Goal: Information Seeking & Learning: Learn about a topic

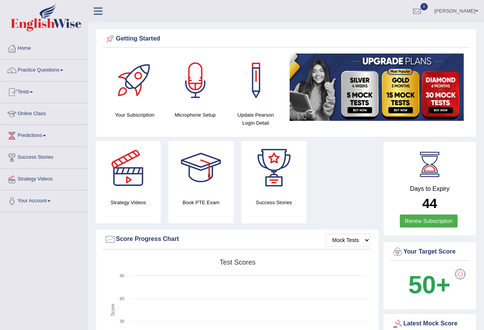
click at [63, 70] on span at bounding box center [61, 71] width 3 height 2
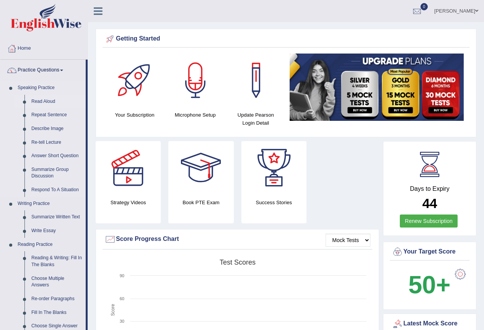
click at [38, 100] on link "Read Aloud" at bounding box center [57, 102] width 58 height 14
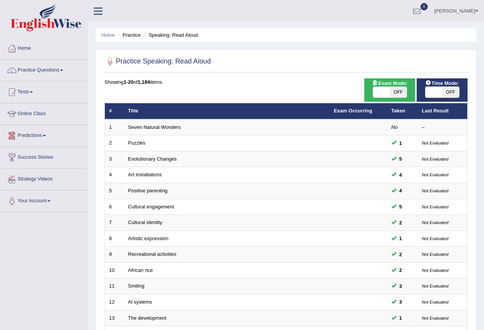
click at [391, 90] on span "OFF" at bounding box center [398, 92] width 17 height 11
checkbox input "true"
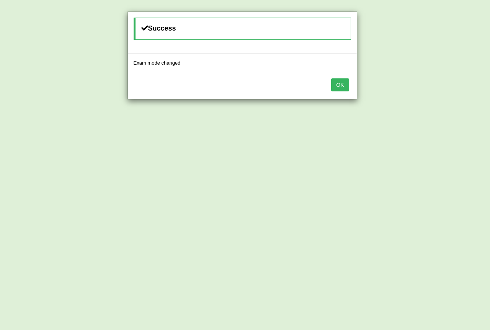
click at [448, 91] on div "Success Exam mode changed OK" at bounding box center [245, 165] width 490 height 330
click at [341, 87] on button "OK" at bounding box center [340, 84] width 18 height 13
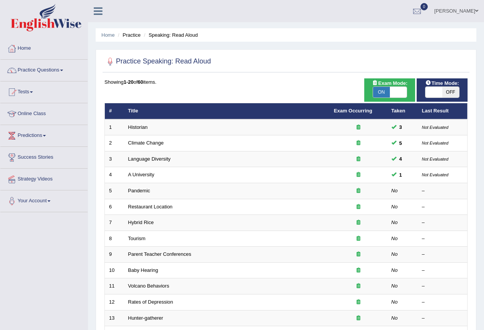
click at [448, 91] on span "OFF" at bounding box center [450, 92] width 17 height 11
checkbox input "true"
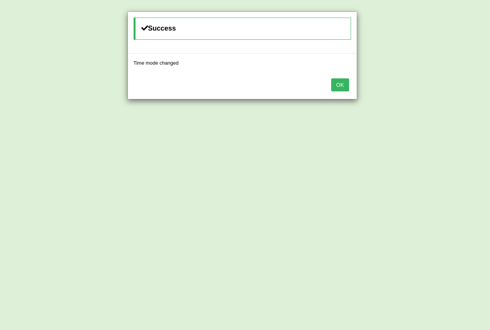
click at [344, 83] on button "OK" at bounding box center [340, 84] width 18 height 13
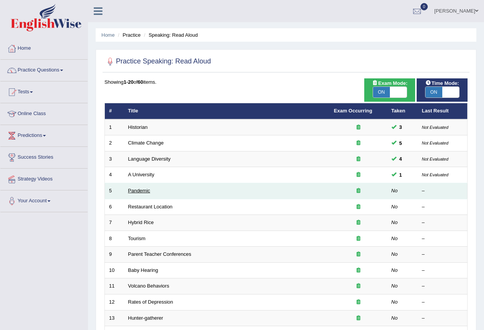
click at [137, 191] on link "Pandemic" at bounding box center [139, 191] width 22 height 6
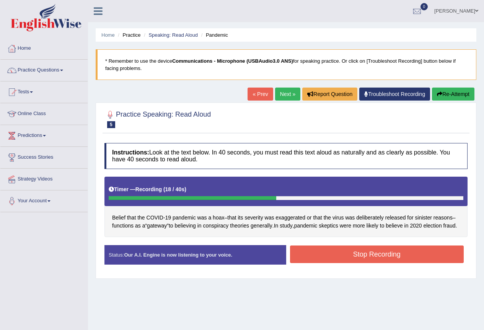
click at [366, 263] on button "Stop Recording" at bounding box center [377, 255] width 174 height 18
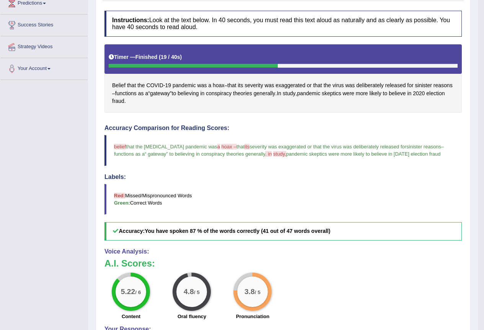
scroll to position [115, 0]
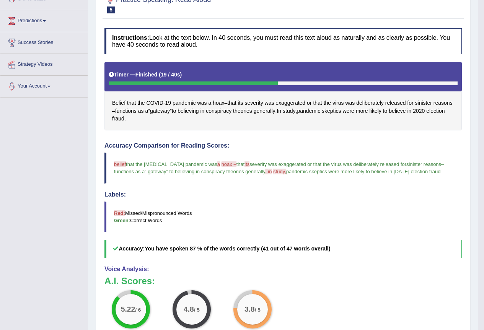
click at [222, 164] on span "hoax –" at bounding box center [229, 165] width 15 height 6
click at [176, 102] on span "pandemic" at bounding box center [184, 103] width 23 height 8
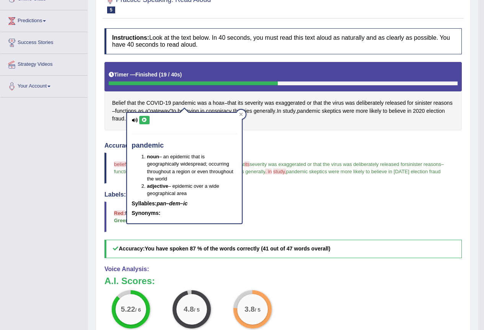
click at [267, 129] on div "Belief that the COVID - 19 pandemic was a hoax – that its severity was exaggera…" at bounding box center [283, 96] width 358 height 69
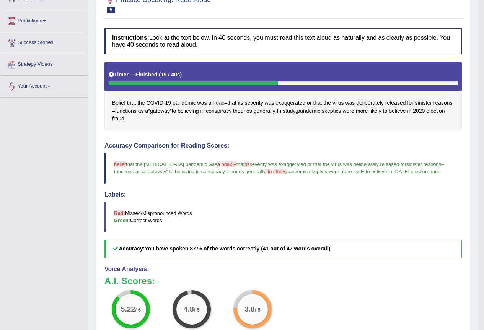
click at [215, 100] on span "hoax" at bounding box center [218, 103] width 11 height 8
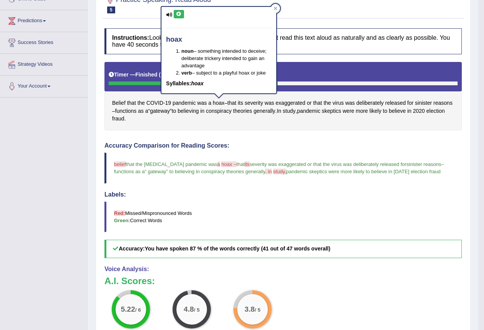
click at [167, 13] on icon at bounding box center [169, 14] width 6 height 5
click at [176, 13] on icon at bounding box center [179, 14] width 6 height 5
click at [179, 15] on icon at bounding box center [179, 14] width 6 height 5
click at [276, 8] on icon at bounding box center [275, 8] width 3 height 3
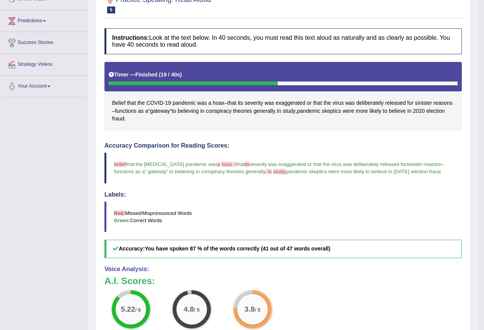
click at [118, 165] on span "belief" at bounding box center [120, 165] width 12 height 6
click at [119, 102] on span "Belief" at bounding box center [118, 103] width 13 height 8
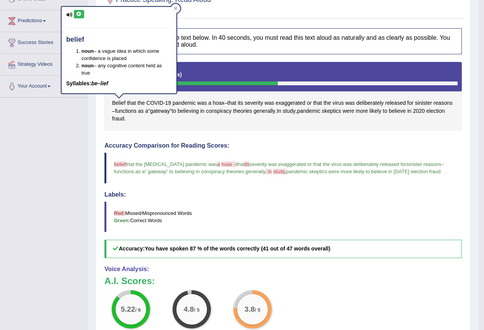
click at [78, 14] on icon at bounding box center [79, 14] width 6 height 5
click at [176, 8] on icon at bounding box center [175, 8] width 3 height 3
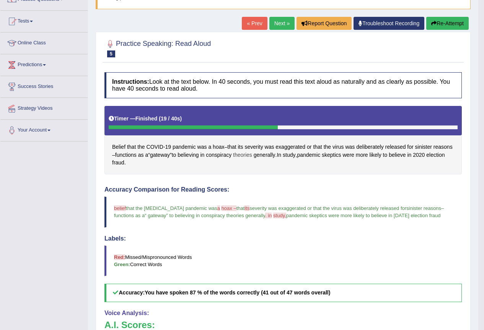
scroll to position [0, 0]
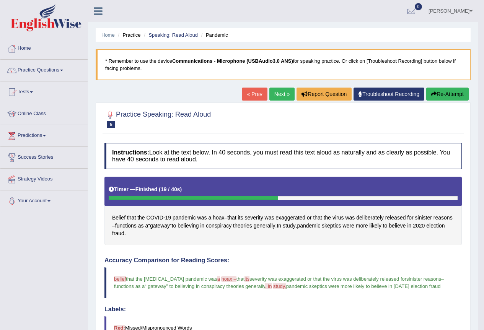
click at [274, 93] on link "Next »" at bounding box center [281, 94] width 25 height 13
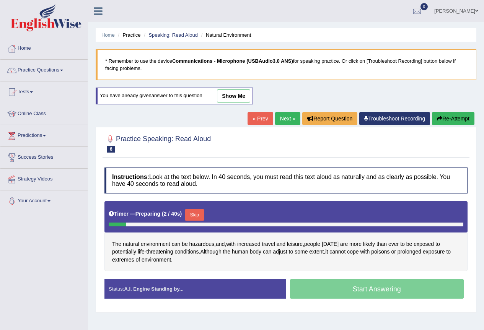
scroll to position [38, 0]
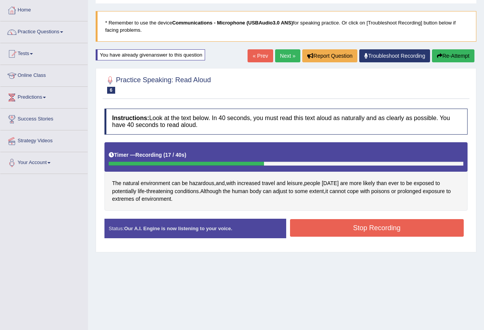
click at [354, 230] on button "Stop Recording" at bounding box center [377, 228] width 174 height 18
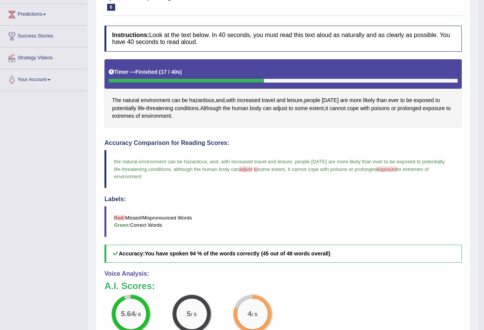
scroll to position [34, 0]
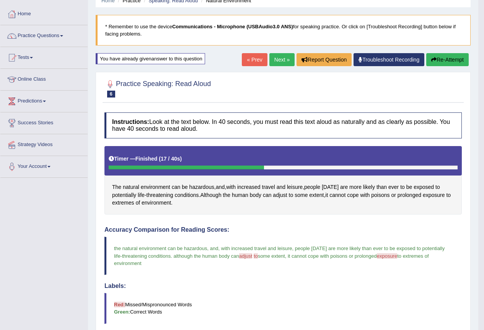
click at [282, 54] on link "Next »" at bounding box center [281, 59] width 25 height 13
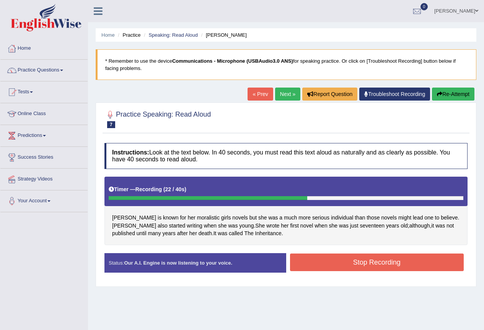
click at [330, 268] on button "Stop Recording" at bounding box center [377, 263] width 174 height 18
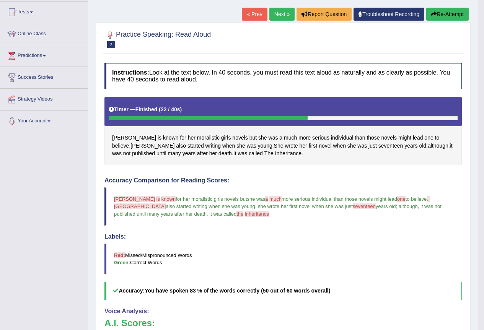
scroll to position [77, 0]
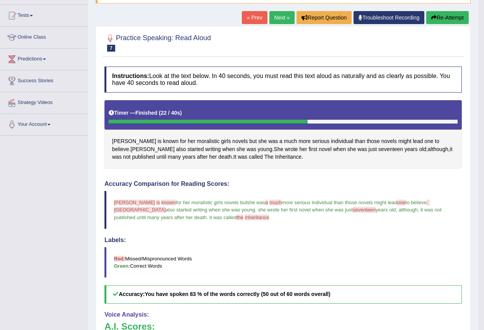
click at [453, 16] on button "Re-Attempt" at bounding box center [447, 17] width 42 height 13
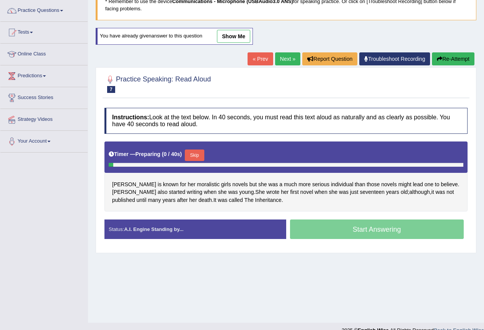
scroll to position [72, 0]
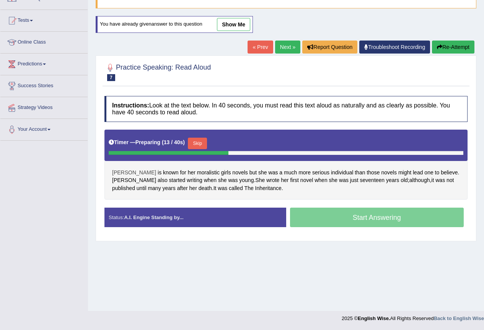
click at [121, 175] on span "[PERSON_NAME]" at bounding box center [134, 173] width 44 height 8
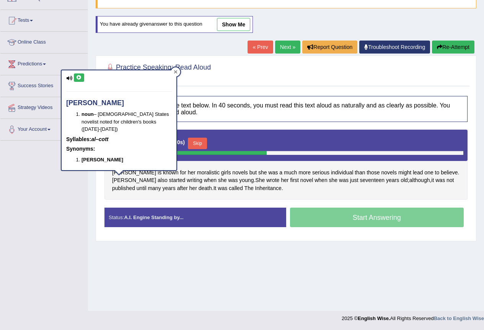
click at [176, 70] on icon at bounding box center [176, 72] width 4 height 4
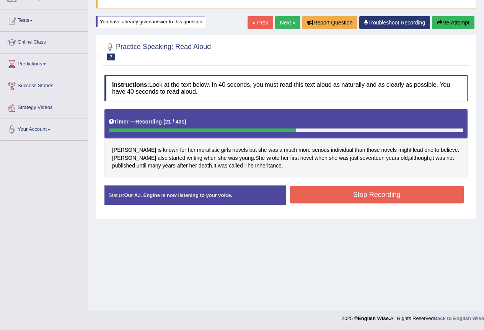
click at [365, 199] on button "Stop Recording" at bounding box center [377, 195] width 174 height 18
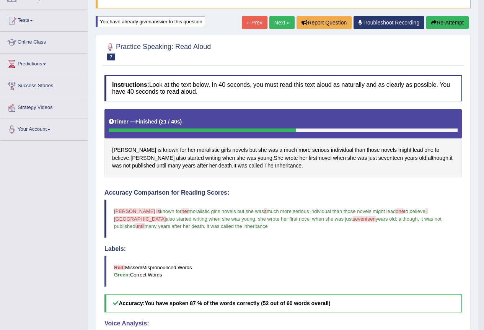
click at [280, 20] on link "Next »" at bounding box center [281, 22] width 25 height 13
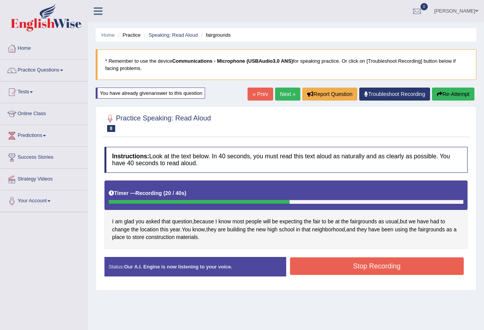
click at [341, 269] on button "Stop Recording" at bounding box center [377, 267] width 174 height 18
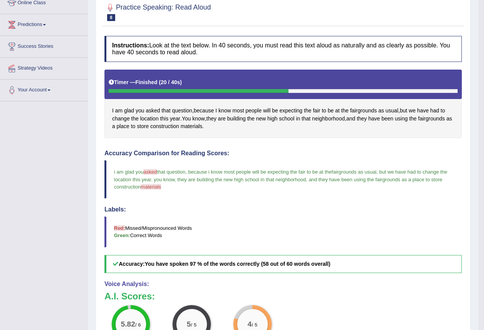
scroll to position [77, 0]
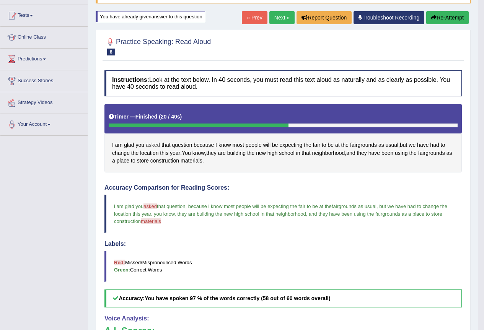
click at [149, 145] on span "asked" at bounding box center [153, 145] width 14 height 8
click at [156, 93] on icon at bounding box center [156, 92] width 6 height 5
click at [167, 85] on icon at bounding box center [166, 86] width 3 height 3
click at [161, 223] on span "materials" at bounding box center [151, 222] width 20 height 6
click at [161, 220] on span "materials" at bounding box center [151, 222] width 20 height 6
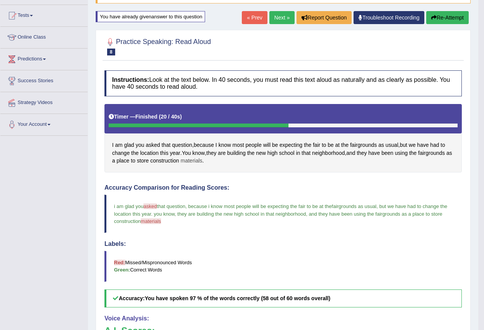
click at [190, 162] on span "materials" at bounding box center [192, 161] width 22 height 8
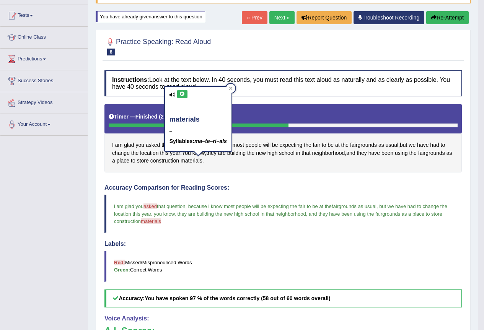
click at [178, 120] on h4 "materials" at bounding box center [198, 120] width 57 height 8
click at [181, 92] on icon at bounding box center [183, 94] width 6 height 5
click at [180, 95] on icon at bounding box center [183, 94] width 6 height 5
click at [232, 88] on icon at bounding box center [230, 88] width 3 height 3
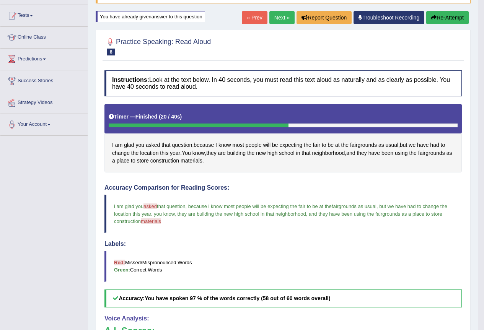
click at [277, 17] on link "Next »" at bounding box center [281, 17] width 25 height 13
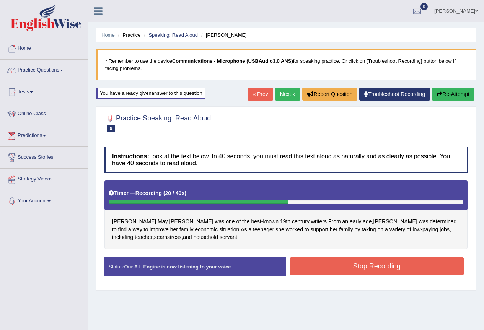
click at [327, 267] on button "Stop Recording" at bounding box center [377, 267] width 174 height 18
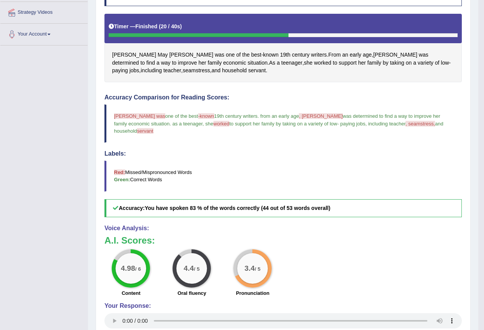
scroll to position [153, 0]
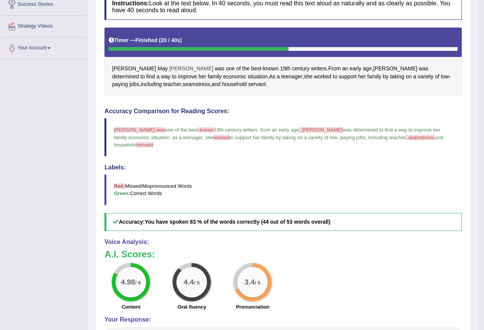
click at [169, 69] on span "Alcott" at bounding box center [191, 69] width 44 height 8
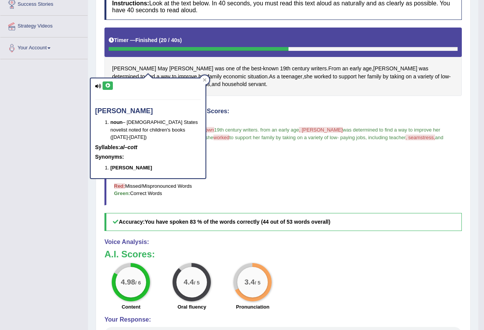
click at [108, 85] on icon at bounding box center [108, 85] width 6 height 5
click at [206, 81] on div at bounding box center [204, 79] width 9 height 9
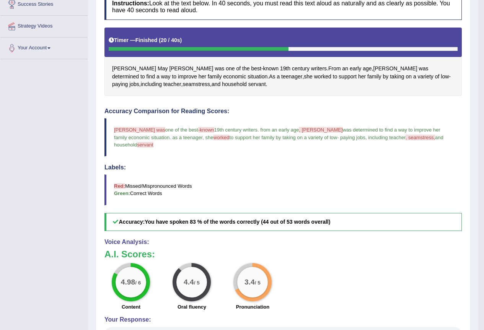
click at [121, 130] on span "louisa may alcott was" at bounding box center [139, 130] width 51 height 6
click at [121, 68] on span "Louisa" at bounding box center [134, 69] width 44 height 8
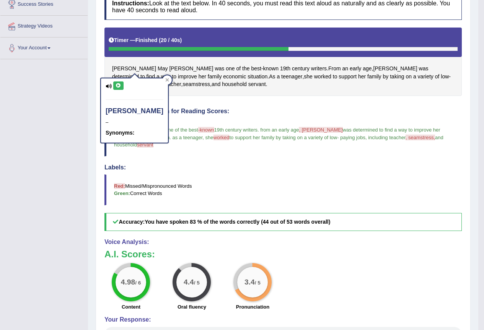
click at [118, 85] on icon at bounding box center [119, 85] width 6 height 5
click at [165, 79] on icon at bounding box center [167, 80] width 4 height 4
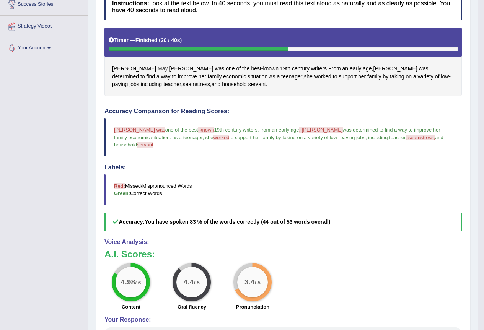
click at [158, 67] on span "May" at bounding box center [163, 69] width 10 height 8
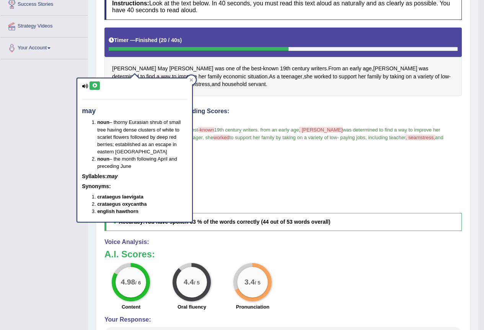
click at [96, 83] on icon at bounding box center [95, 85] width 6 height 5
click at [94, 85] on icon at bounding box center [95, 85] width 6 height 5
click at [189, 81] on icon at bounding box center [191, 80] width 4 height 4
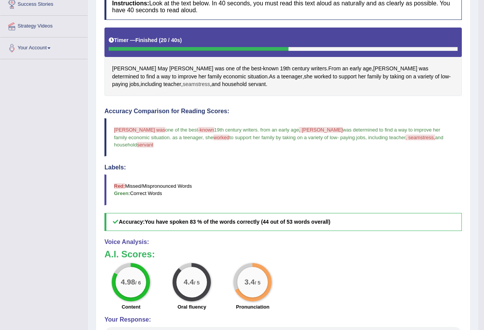
click at [183, 84] on span "seamstress" at bounding box center [197, 84] width 28 height 8
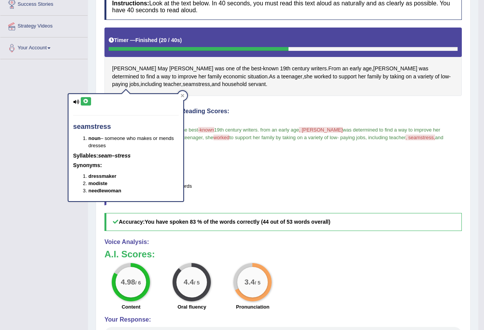
click at [88, 101] on icon at bounding box center [86, 101] width 6 height 5
click at [87, 101] on icon at bounding box center [86, 101] width 6 height 5
click at [182, 95] on icon at bounding box center [182, 95] width 3 height 3
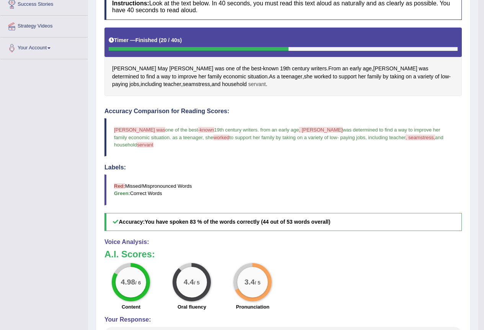
click at [248, 83] on span "servant" at bounding box center [257, 84] width 18 height 8
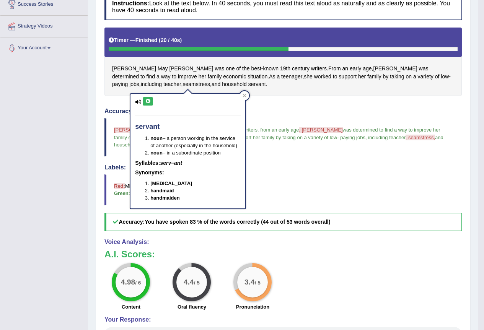
click at [147, 100] on icon at bounding box center [148, 101] width 6 height 5
click at [149, 101] on icon at bounding box center [148, 101] width 6 height 5
click at [244, 96] on icon at bounding box center [245, 96] width 4 height 4
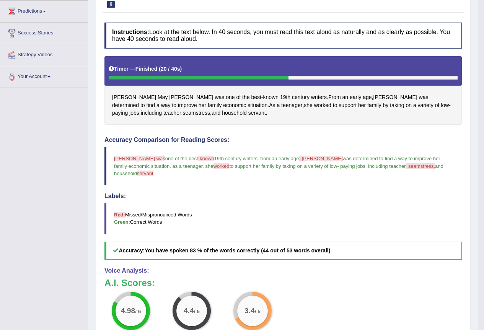
scroll to position [38, 0]
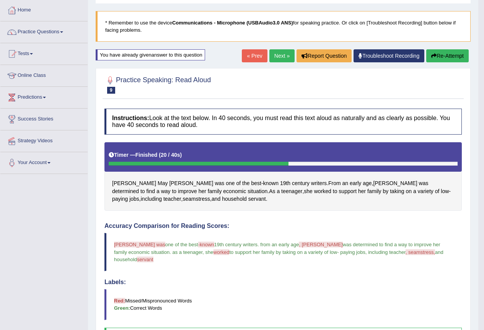
click at [276, 56] on link "Next »" at bounding box center [281, 55] width 25 height 13
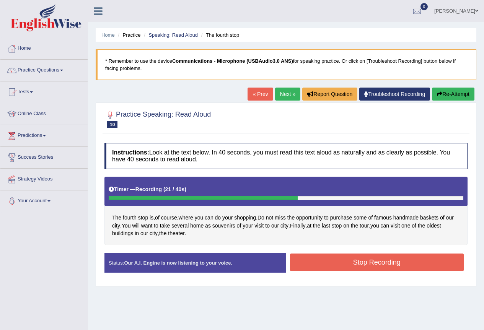
click at [313, 263] on button "Stop Recording" at bounding box center [377, 263] width 174 height 18
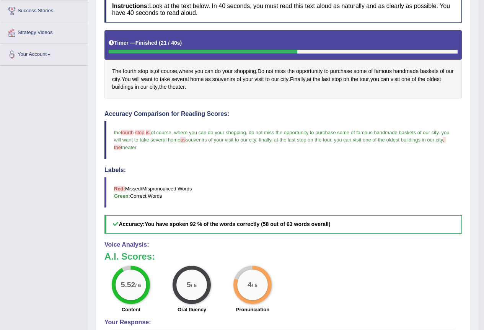
scroll to position [145, 0]
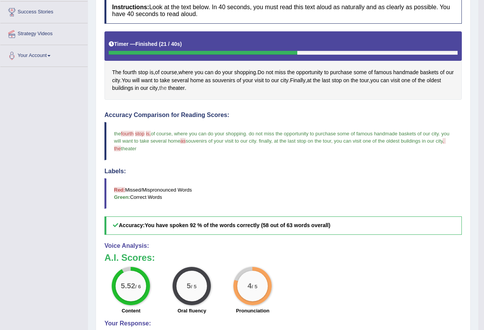
click at [167, 90] on span "the" at bounding box center [162, 88] width 7 height 8
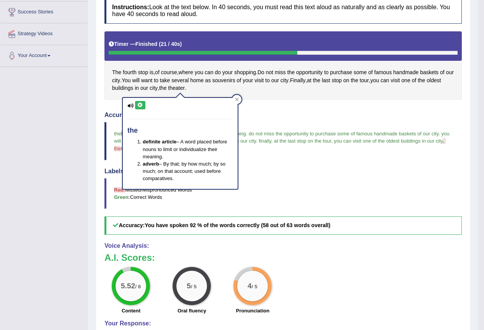
click at [141, 103] on icon at bounding box center [140, 105] width 6 height 5
click at [138, 104] on icon at bounding box center [140, 105] width 6 height 5
click at [237, 100] on icon at bounding box center [236, 99] width 3 height 3
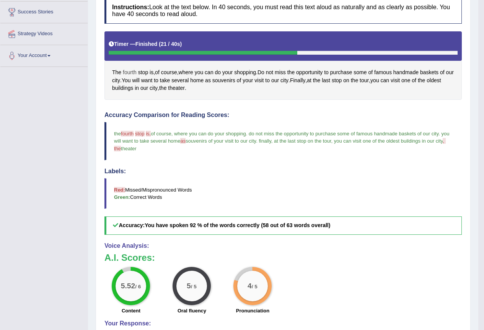
click at [131, 72] on span "fourth" at bounding box center [130, 73] width 14 height 8
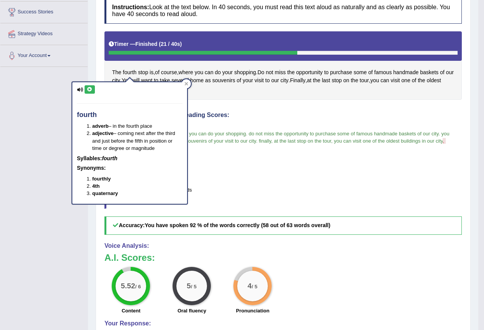
click at [90, 89] on icon at bounding box center [90, 89] width 6 height 5
click at [185, 83] on icon at bounding box center [186, 83] width 3 height 3
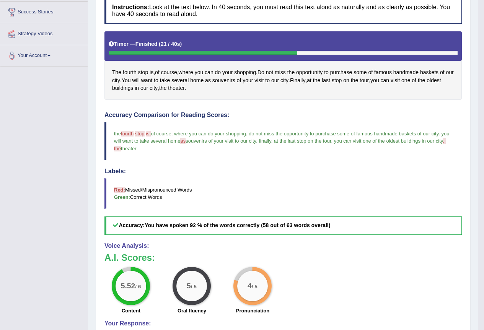
click at [186, 141] on span "as" at bounding box center [182, 141] width 5 height 6
click at [211, 82] on span "as" at bounding box center [208, 81] width 6 height 8
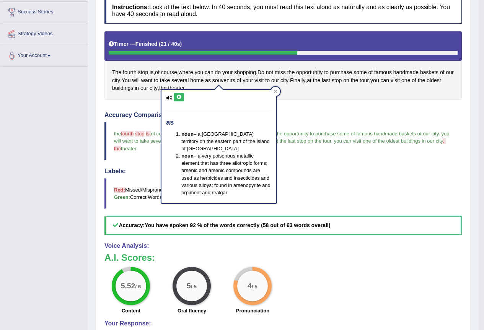
click at [180, 98] on icon at bounding box center [179, 97] width 6 height 5
click at [276, 92] on icon at bounding box center [275, 91] width 3 height 3
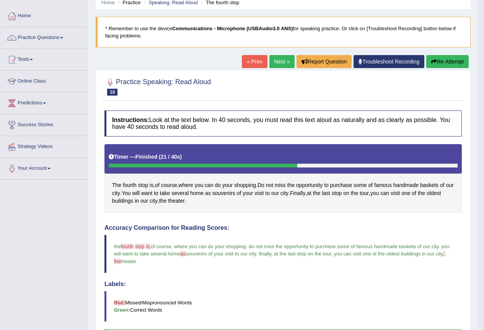
scroll to position [31, 0]
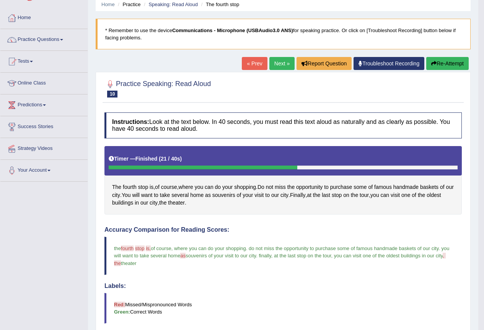
click at [277, 60] on link "Next »" at bounding box center [281, 63] width 25 height 13
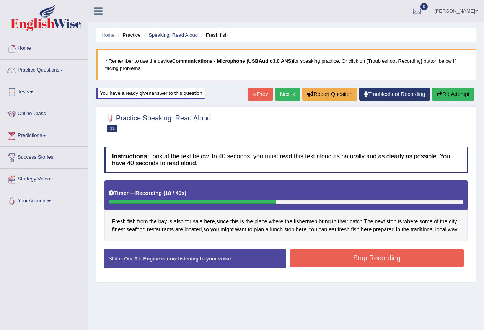
click at [328, 266] on button "Stop Recording" at bounding box center [377, 259] width 174 height 18
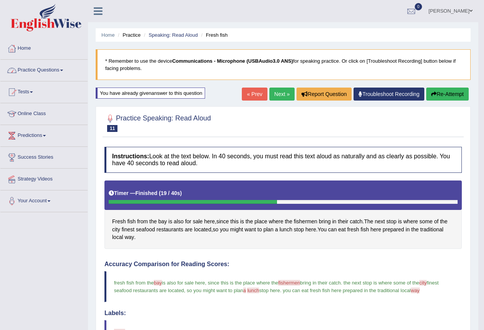
click at [63, 71] on span at bounding box center [61, 71] width 3 height 2
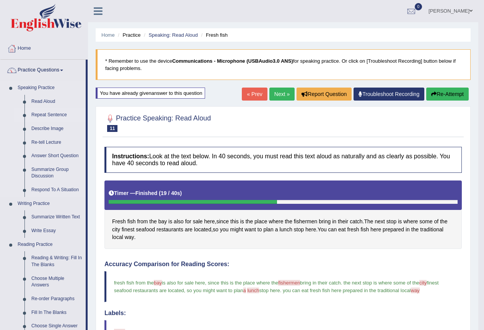
click at [48, 115] on link "Repeat Sentence" at bounding box center [57, 115] width 58 height 14
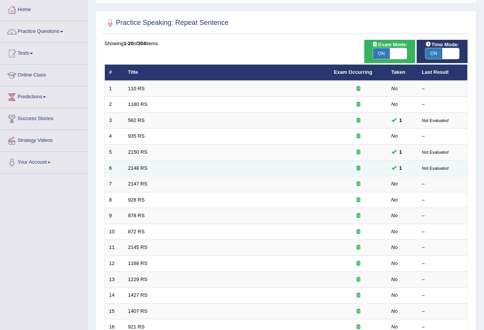
scroll to position [38, 0]
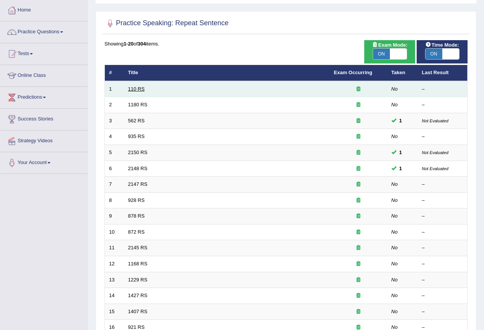
click at [137, 87] on link "110 RS" at bounding box center [136, 89] width 16 height 6
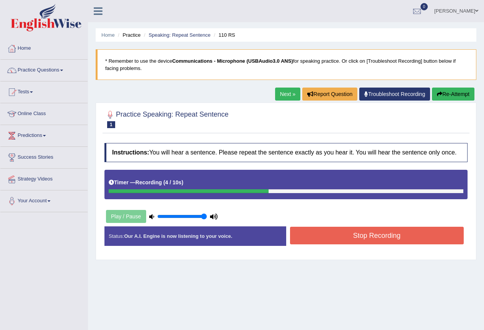
click at [344, 235] on button "Stop Recording" at bounding box center [377, 236] width 174 height 18
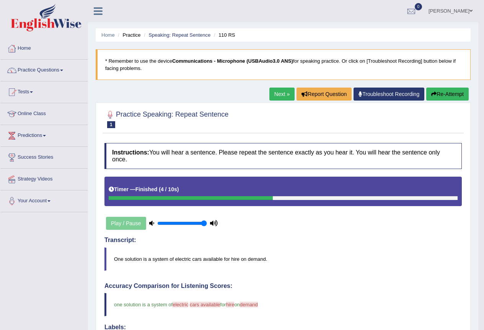
click at [446, 95] on button "Re-Attempt" at bounding box center [447, 94] width 42 height 13
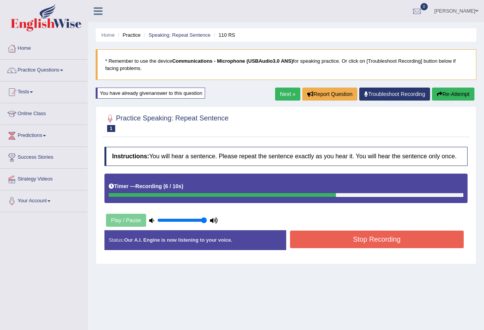
drag, startPoint x: 387, startPoint y: 247, endPoint x: 391, endPoint y: 249, distance: 4.7
click at [391, 249] on div "Stop Recording" at bounding box center [377, 241] width 182 height 20
click at [384, 244] on button "Stop Recording" at bounding box center [377, 240] width 174 height 18
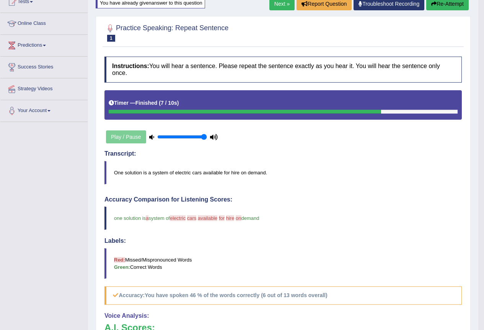
scroll to position [77, 0]
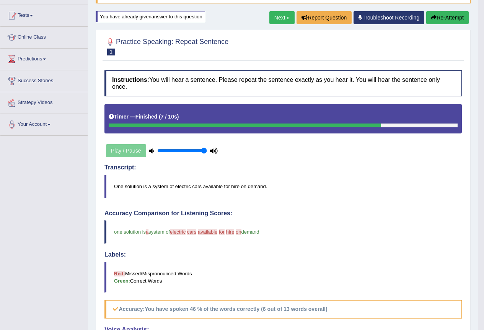
click at [279, 16] on link "Next »" at bounding box center [281, 17] width 25 height 13
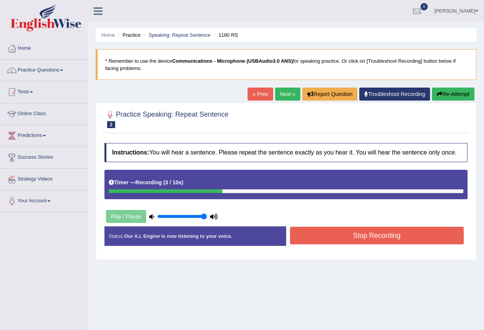
click at [324, 238] on button "Stop Recording" at bounding box center [377, 236] width 174 height 18
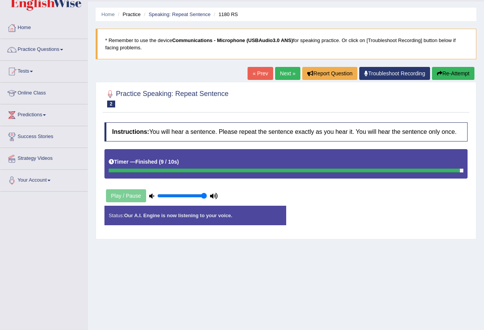
scroll to position [38, 0]
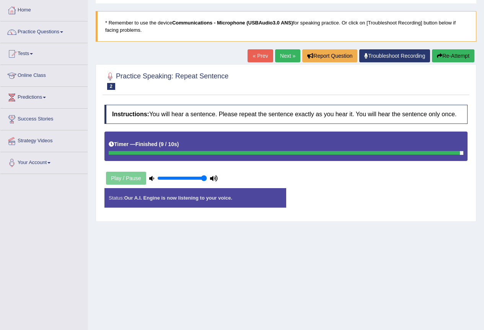
click at [116, 179] on div "Play / Pause" at bounding box center [161, 178] width 115 height 19
click at [452, 52] on button "Re-Attempt" at bounding box center [453, 55] width 42 height 13
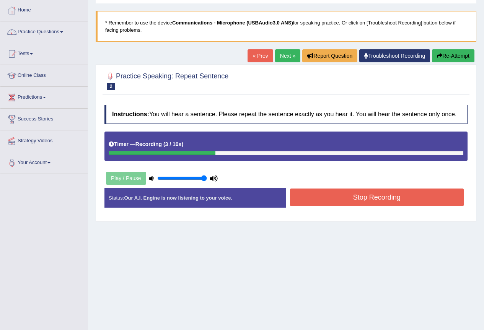
click at [326, 198] on button "Stop Recording" at bounding box center [377, 198] width 174 height 18
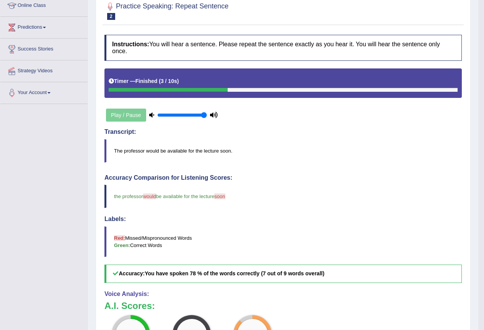
scroll to position [77, 0]
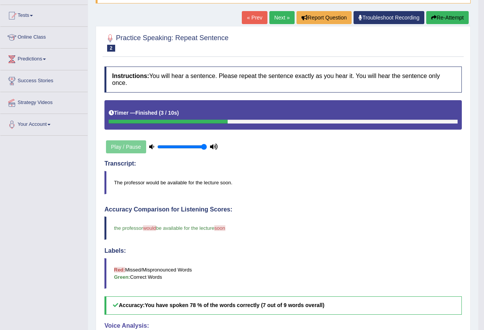
click at [271, 18] on link "Next »" at bounding box center [281, 17] width 25 height 13
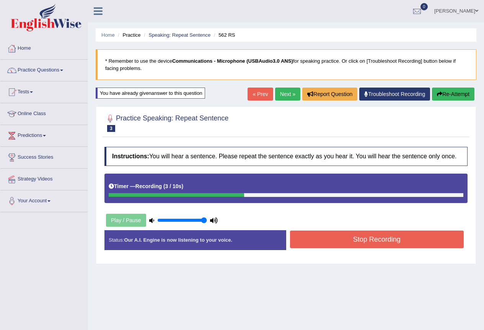
click at [345, 237] on button "Stop Recording" at bounding box center [377, 240] width 174 height 18
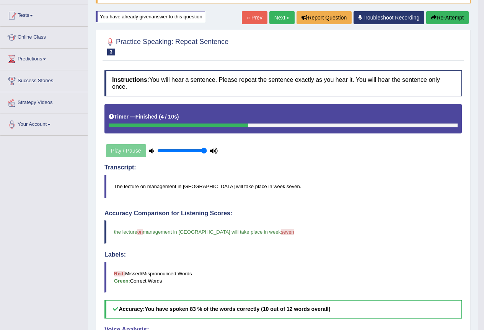
scroll to position [38, 0]
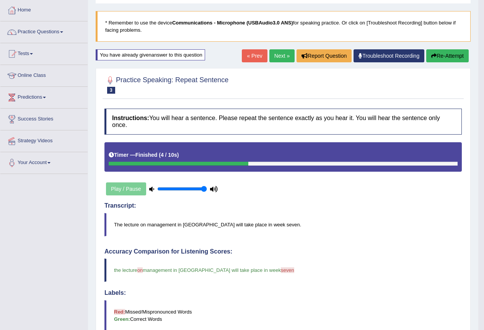
click at [269, 52] on link "Next »" at bounding box center [281, 55] width 25 height 13
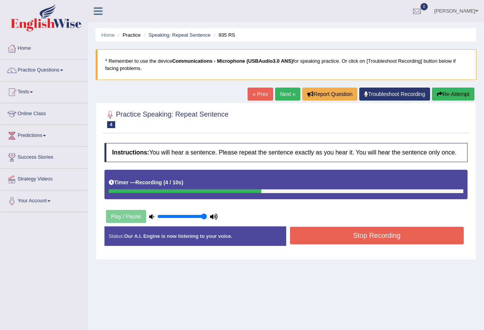
click at [349, 233] on button "Stop Recording" at bounding box center [377, 236] width 174 height 18
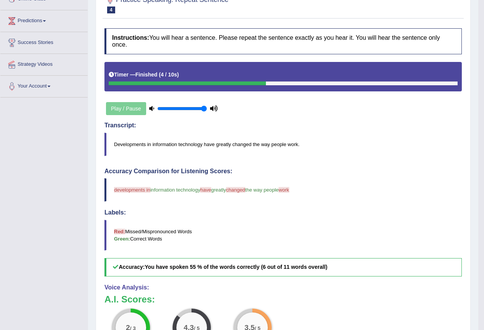
scroll to position [38, 0]
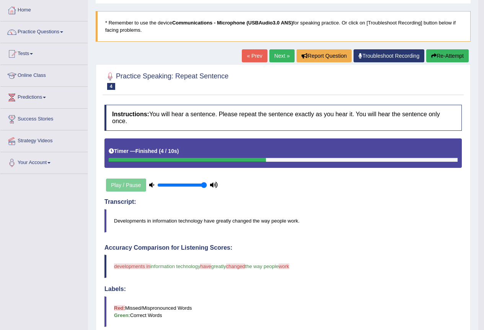
click at [444, 53] on button "Re-Attempt" at bounding box center [447, 55] width 42 height 13
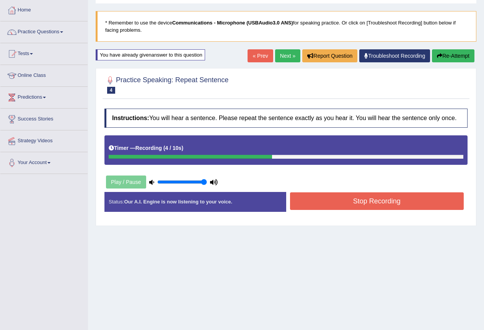
click at [319, 202] on button "Stop Recording" at bounding box center [377, 202] width 174 height 18
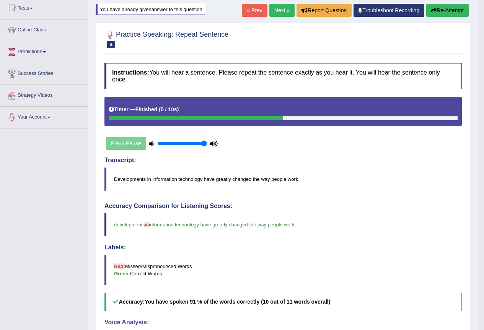
scroll to position [46, 0]
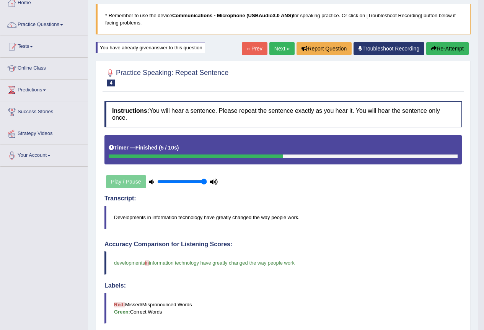
click at [275, 46] on link "Next »" at bounding box center [281, 48] width 25 height 13
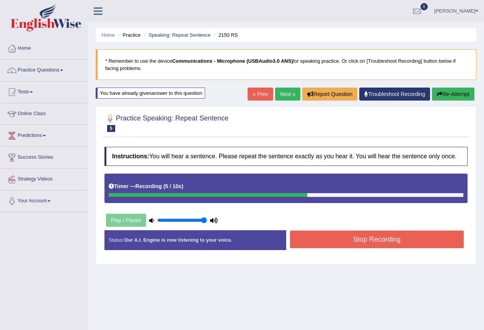
click at [327, 227] on div "Instructions: You will hear a sentence. Please repeat the sentence exactly as y…" at bounding box center [286, 201] width 367 height 117
click at [327, 237] on button "Stop Recording" at bounding box center [377, 240] width 174 height 18
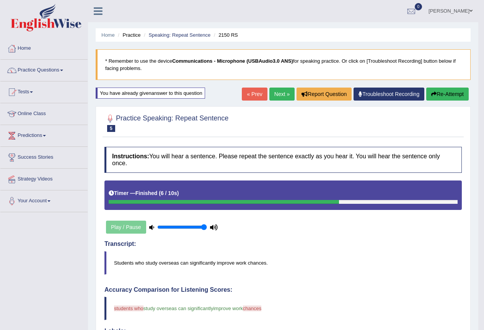
click at [446, 91] on button "Re-Attempt" at bounding box center [447, 94] width 42 height 13
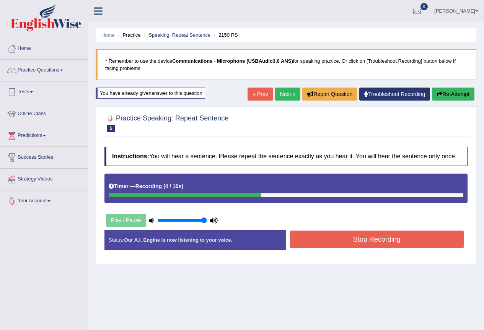
click at [322, 244] on button "Stop Recording" at bounding box center [377, 240] width 174 height 18
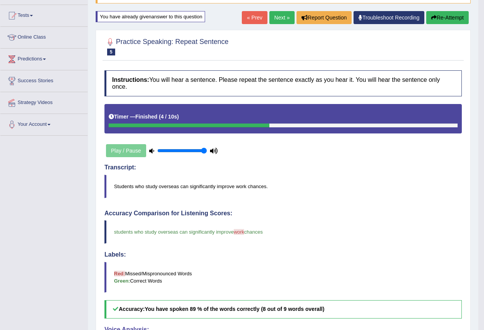
scroll to position [38, 0]
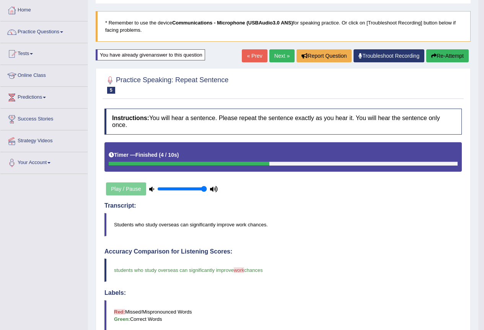
click at [276, 56] on link "Next »" at bounding box center [281, 55] width 25 height 13
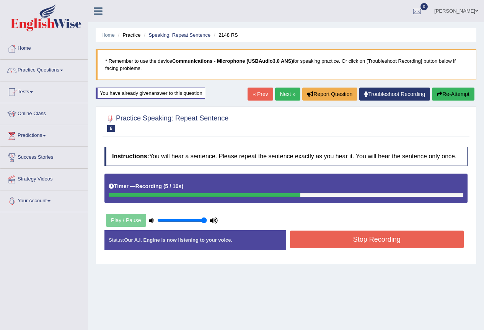
click at [326, 239] on button "Stop Recording" at bounding box center [377, 240] width 174 height 18
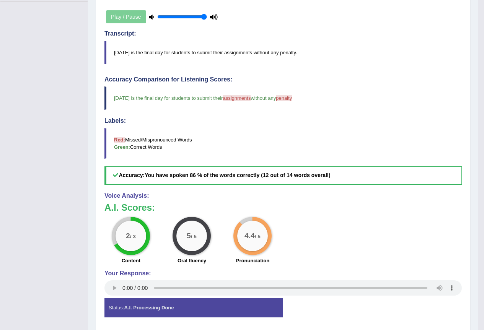
scroll to position [191, 0]
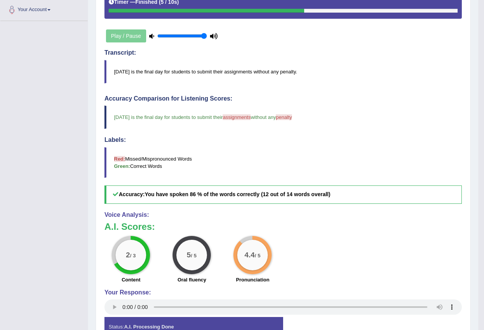
click at [245, 72] on blockquote "Tuesday is the final day for students to submit their assignments without any p…" at bounding box center [283, 71] width 358 height 23
click at [150, 36] on icon at bounding box center [151, 36] width 5 height 5
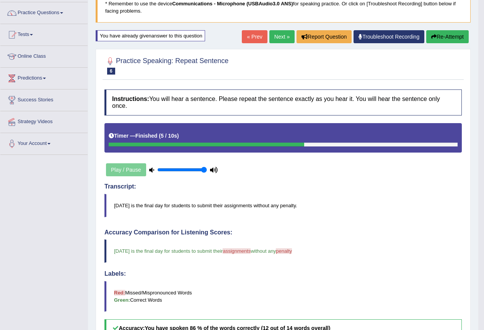
scroll to position [38, 0]
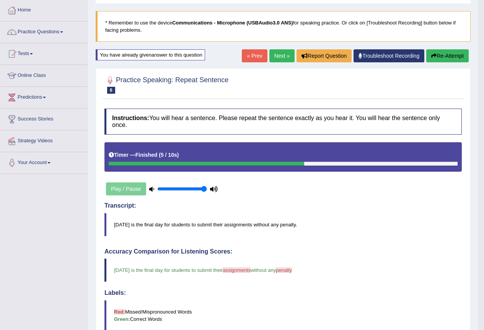
click at [276, 56] on link "Next »" at bounding box center [281, 55] width 25 height 13
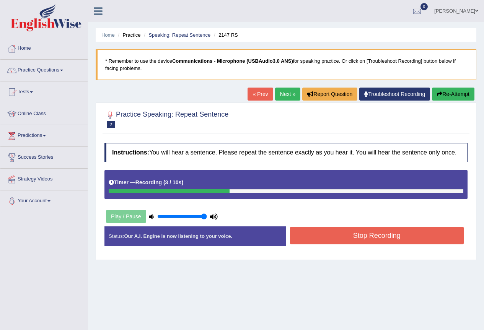
click at [344, 235] on button "Stop Recording" at bounding box center [377, 236] width 174 height 18
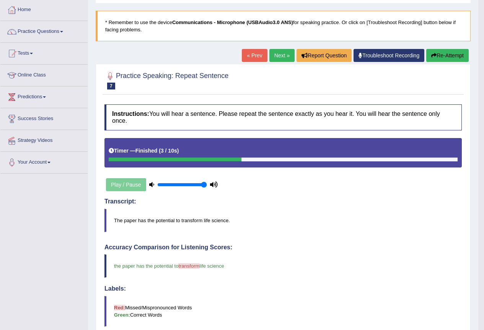
scroll to position [38, 0]
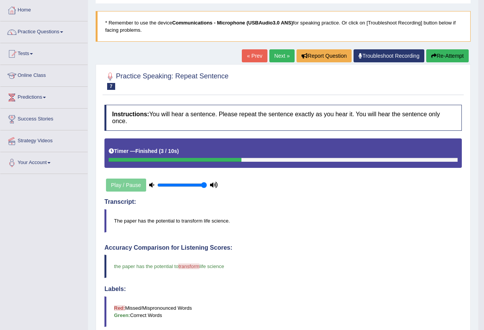
click at [277, 56] on link "Next »" at bounding box center [281, 55] width 25 height 13
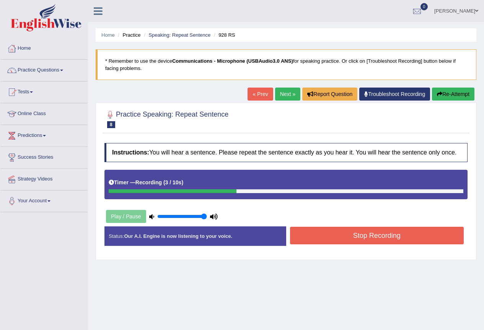
click at [323, 235] on button "Stop Recording" at bounding box center [377, 236] width 174 height 18
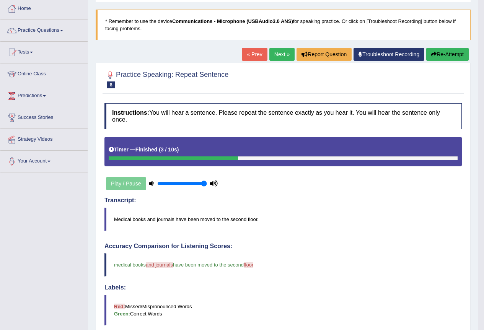
scroll to position [38, 0]
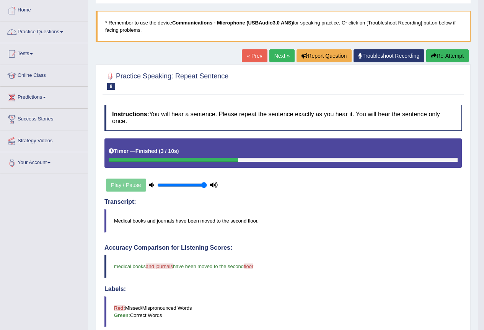
drag, startPoint x: 278, startPoint y: 53, endPoint x: 278, endPoint y: 62, distance: 9.2
click at [278, 54] on link "Next »" at bounding box center [281, 55] width 25 height 13
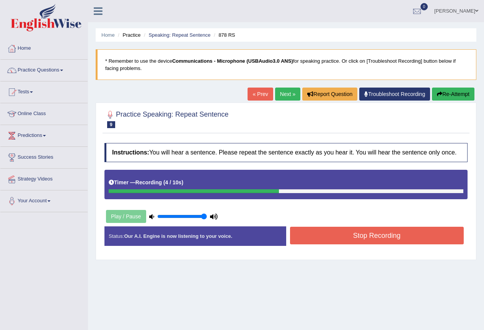
click at [323, 240] on button "Stop Recording" at bounding box center [377, 236] width 174 height 18
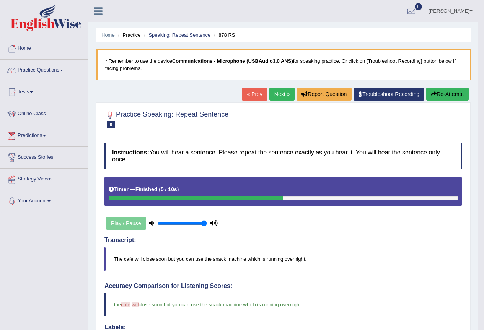
click at [273, 93] on link "Next »" at bounding box center [281, 94] width 25 height 13
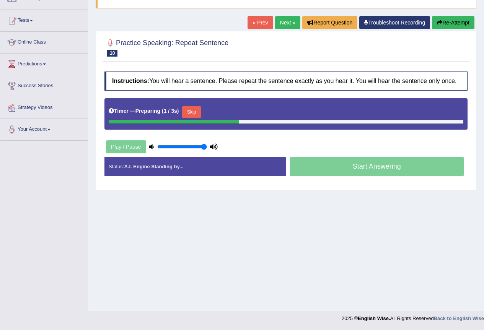
scroll to position [72, 0]
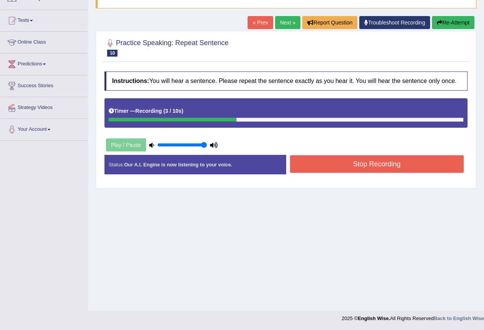
click at [322, 168] on button "Stop Recording" at bounding box center [377, 164] width 174 height 18
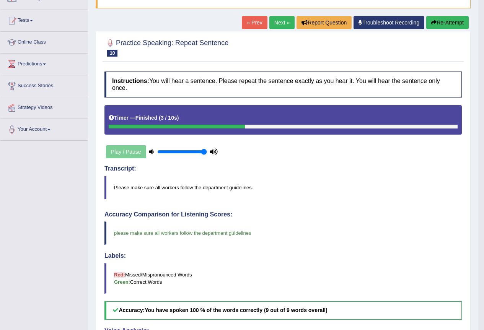
click at [281, 21] on link "Next »" at bounding box center [281, 22] width 25 height 13
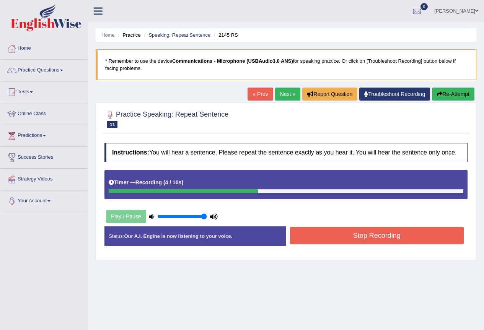
click at [328, 235] on button "Stop Recording" at bounding box center [377, 236] width 174 height 18
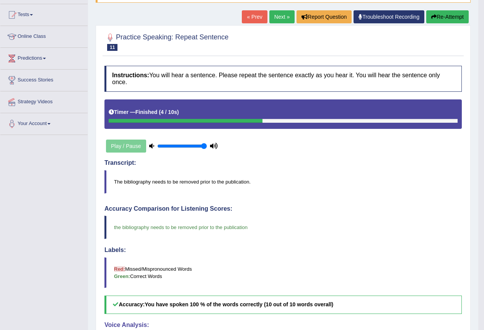
scroll to position [38, 0]
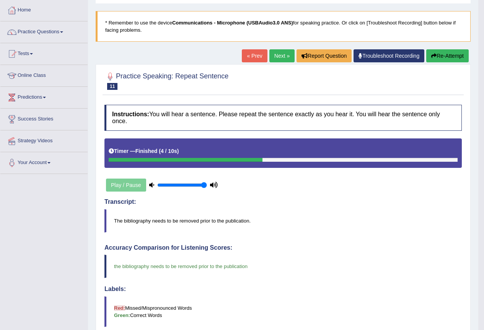
click at [274, 54] on link "Next »" at bounding box center [281, 55] width 25 height 13
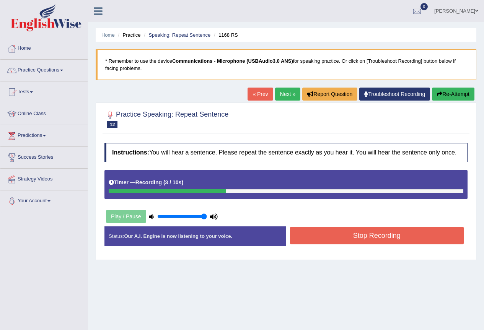
click at [337, 242] on button "Stop Recording" at bounding box center [377, 236] width 174 height 18
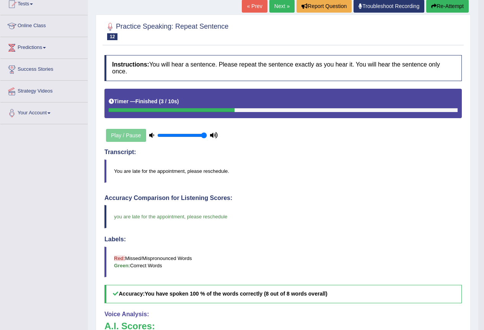
scroll to position [77, 0]
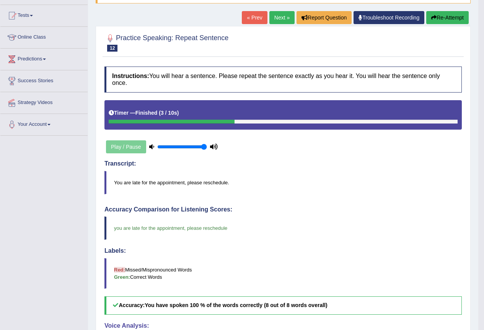
click at [274, 16] on link "Next »" at bounding box center [281, 17] width 25 height 13
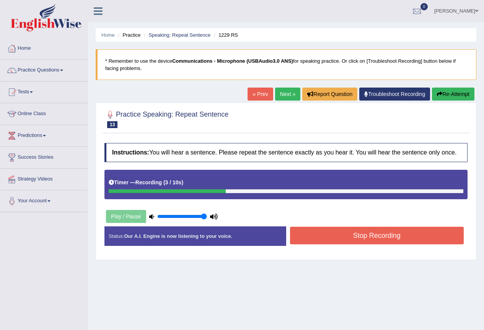
click at [349, 234] on button "Stop Recording" at bounding box center [377, 236] width 174 height 18
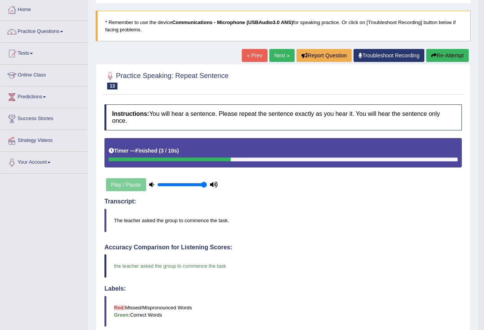
scroll to position [38, 0]
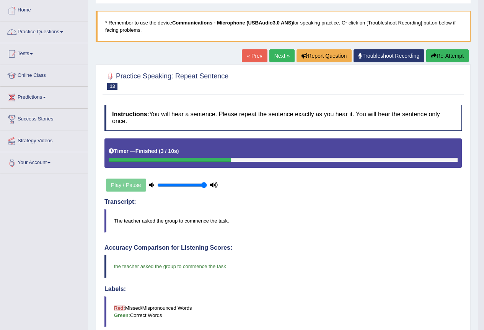
click at [275, 53] on link "Next »" at bounding box center [281, 55] width 25 height 13
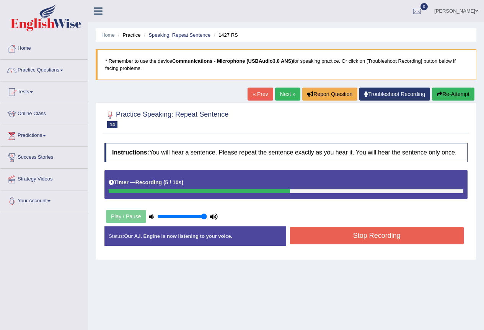
click at [327, 236] on button "Stop Recording" at bounding box center [377, 236] width 174 height 18
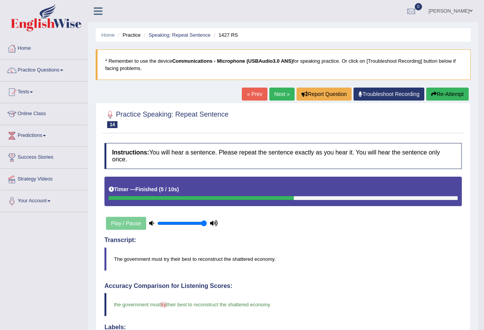
click at [278, 90] on link "Next »" at bounding box center [281, 94] width 25 height 13
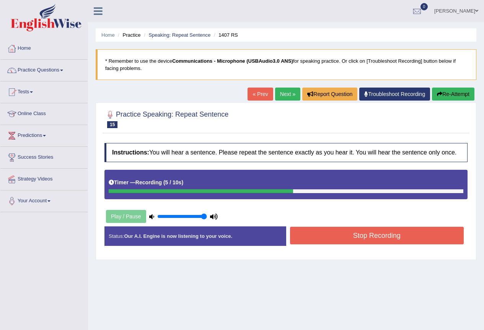
click at [319, 232] on button "Stop Recording" at bounding box center [377, 236] width 174 height 18
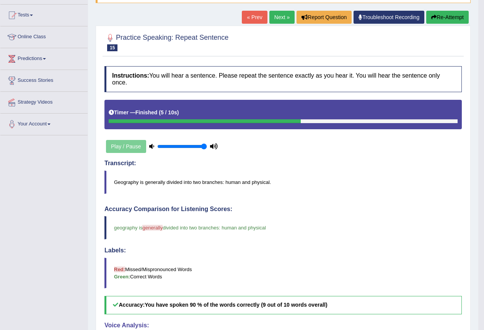
scroll to position [77, 0]
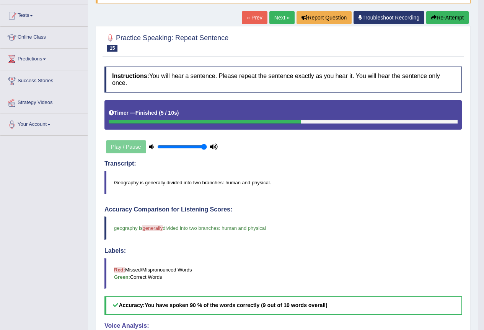
click at [273, 19] on link "Next »" at bounding box center [281, 17] width 25 height 13
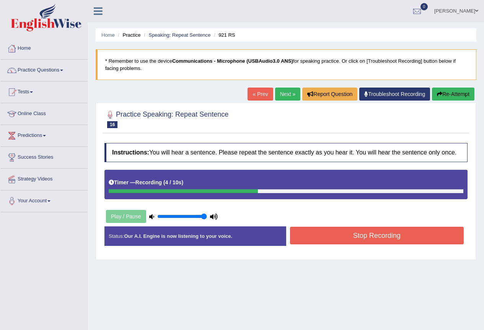
click at [324, 237] on button "Stop Recording" at bounding box center [377, 236] width 174 height 18
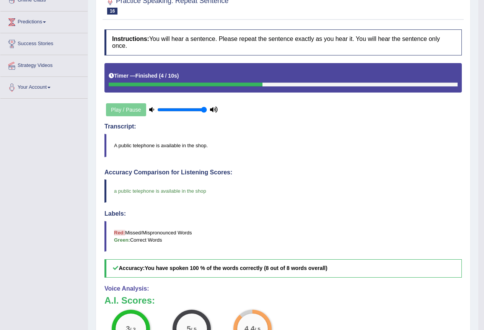
scroll to position [77, 0]
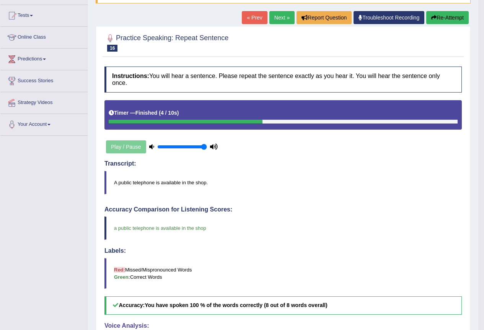
click at [277, 18] on link "Next »" at bounding box center [281, 17] width 25 height 13
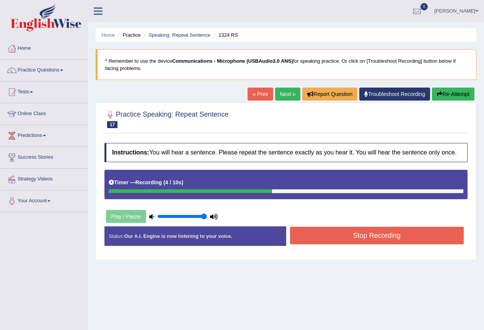
click at [318, 229] on button "Stop Recording" at bounding box center [377, 236] width 174 height 18
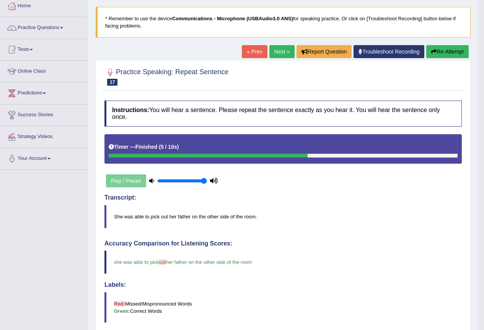
scroll to position [34, 0]
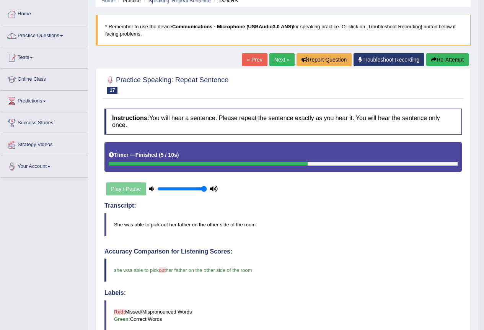
click at [277, 55] on link "Next »" at bounding box center [281, 59] width 25 height 13
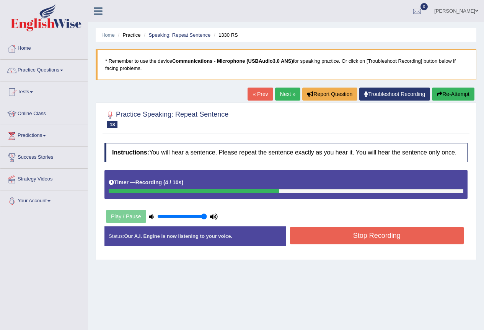
click at [304, 235] on button "Stop Recording" at bounding box center [377, 236] width 174 height 18
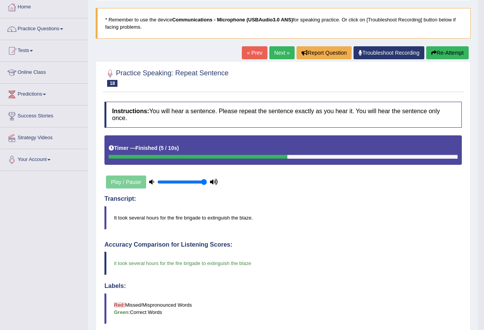
scroll to position [38, 0]
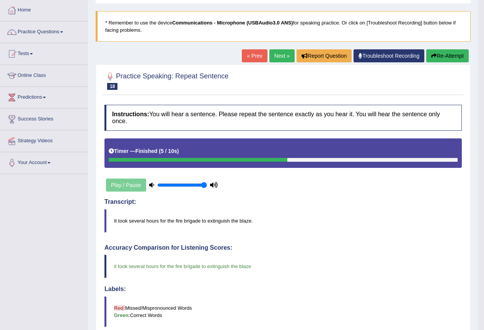
click at [270, 55] on link "Next »" at bounding box center [281, 55] width 25 height 13
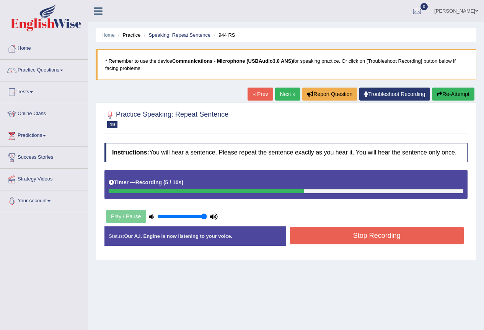
click at [312, 238] on button "Stop Recording" at bounding box center [377, 236] width 174 height 18
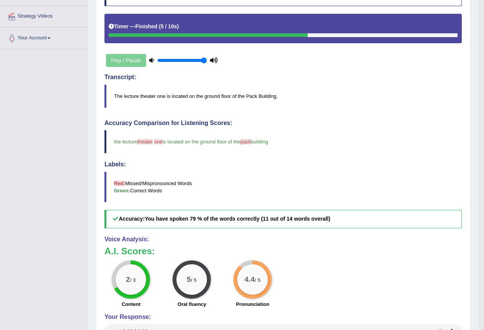
scroll to position [38, 0]
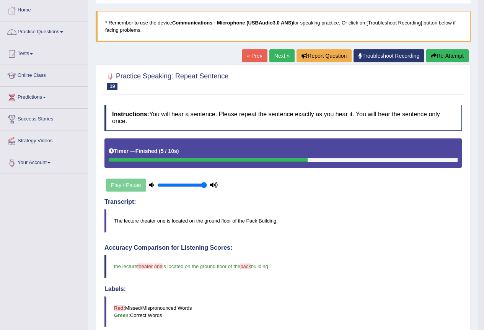
click at [272, 56] on link "Next »" at bounding box center [281, 55] width 25 height 13
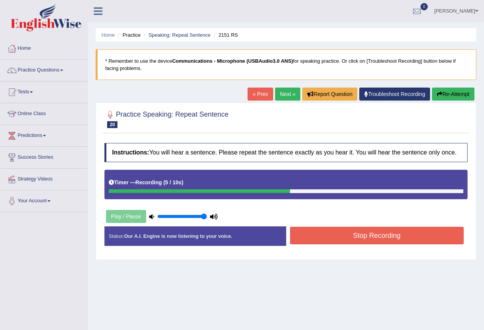
click at [319, 231] on button "Stop Recording" at bounding box center [377, 236] width 174 height 18
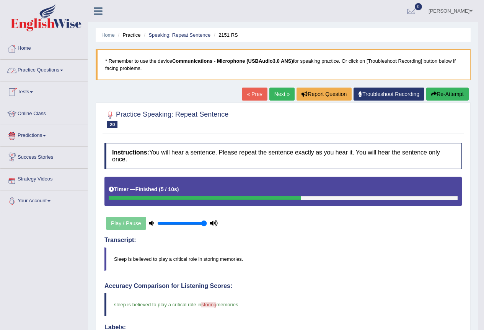
click at [63, 70] on span at bounding box center [61, 71] width 3 height 2
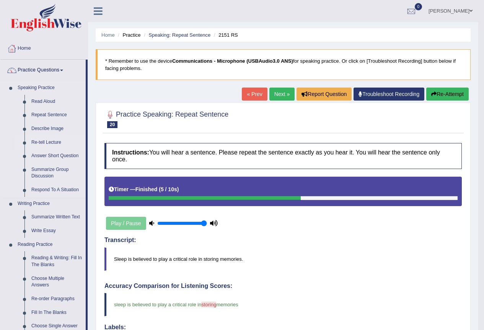
click at [41, 142] on link "Re-tell Lecture" at bounding box center [57, 143] width 58 height 14
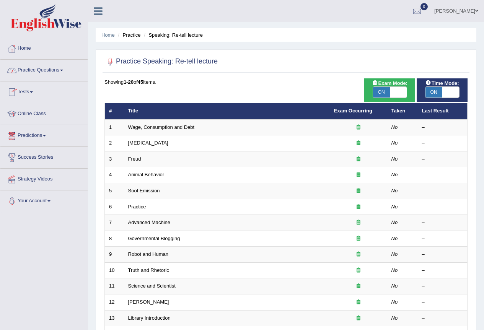
click at [63, 70] on span at bounding box center [61, 71] width 3 height 2
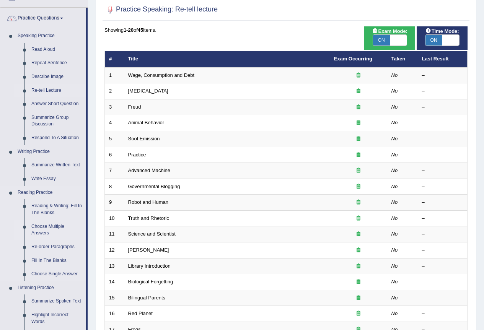
scroll to position [38, 0]
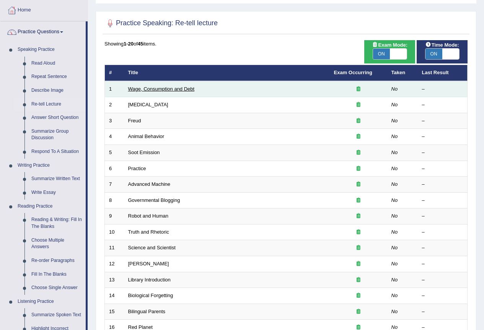
click at [140, 89] on link "Wage, Consumption and Debt" at bounding box center [161, 89] width 67 height 6
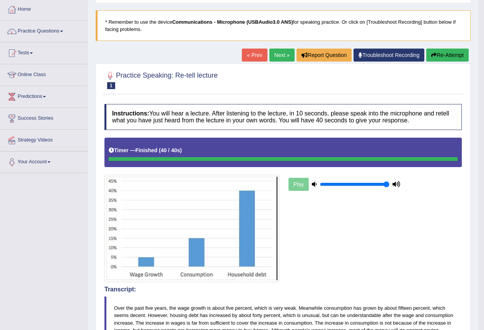
scroll to position [38, 0]
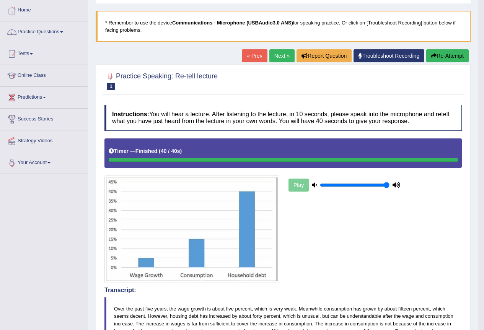
click at [439, 54] on button "Re-Attempt" at bounding box center [447, 55] width 42 height 13
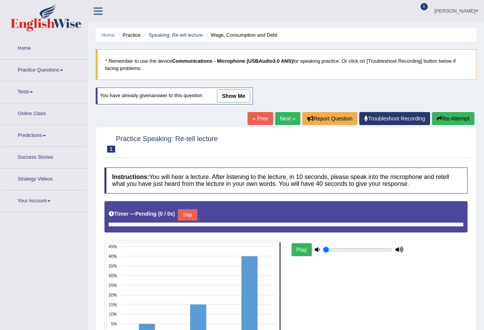
type input "1"
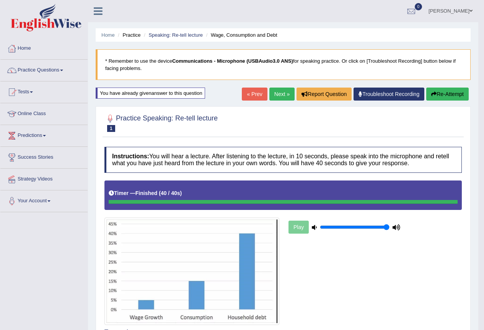
click at [273, 93] on link "Next »" at bounding box center [281, 94] width 25 height 13
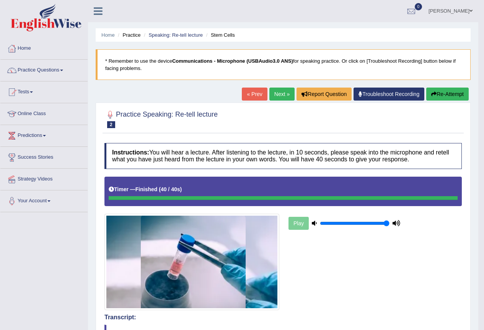
click at [274, 94] on link "Next »" at bounding box center [281, 94] width 25 height 13
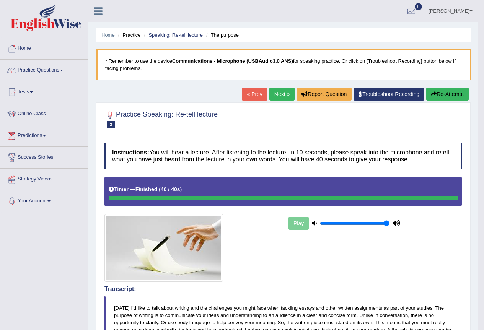
click at [273, 95] on link "Next »" at bounding box center [281, 94] width 25 height 13
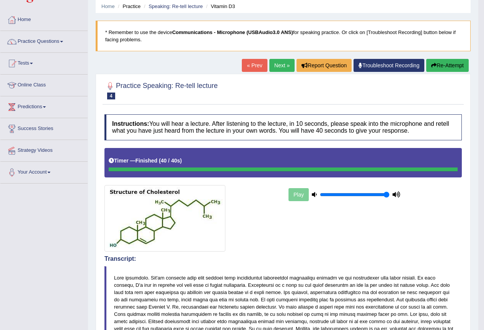
scroll to position [25, 0]
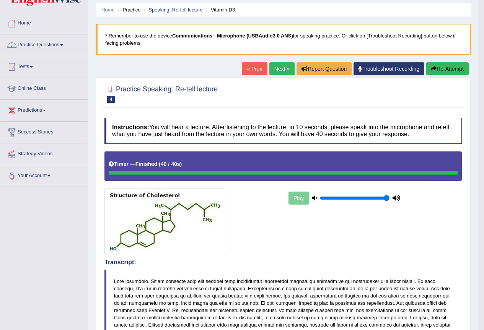
click at [276, 67] on link "Next »" at bounding box center [281, 68] width 25 height 13
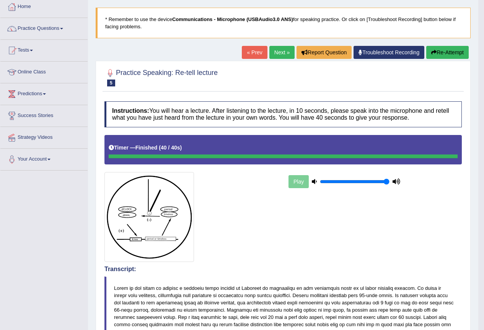
scroll to position [34, 0]
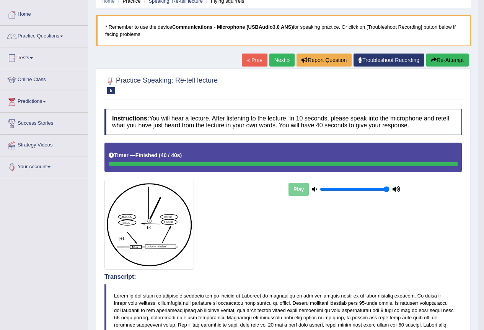
click at [280, 61] on link "Next »" at bounding box center [281, 60] width 25 height 13
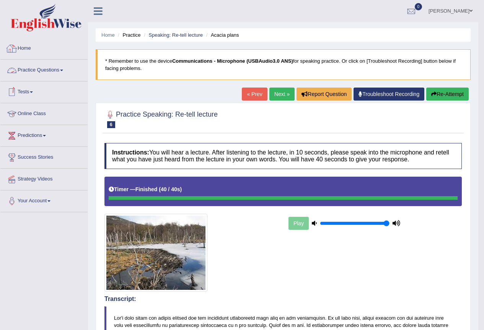
click at [64, 72] on link "Practice Questions" at bounding box center [43, 69] width 87 height 19
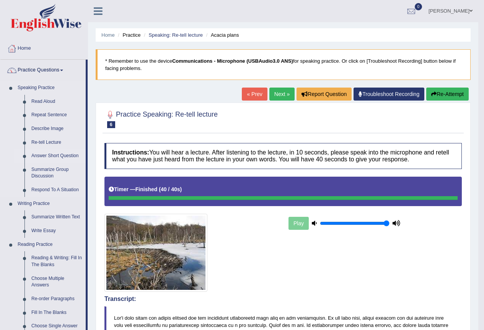
click at [48, 155] on link "Answer Short Question" at bounding box center [57, 156] width 58 height 14
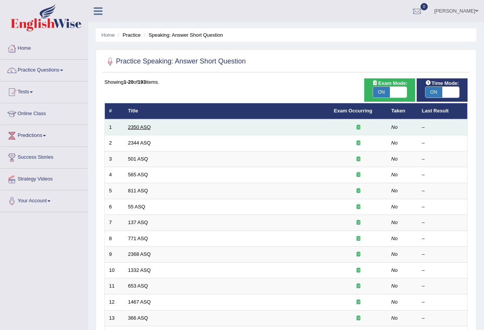
click at [136, 124] on link "2350 ASQ" at bounding box center [139, 127] width 23 height 6
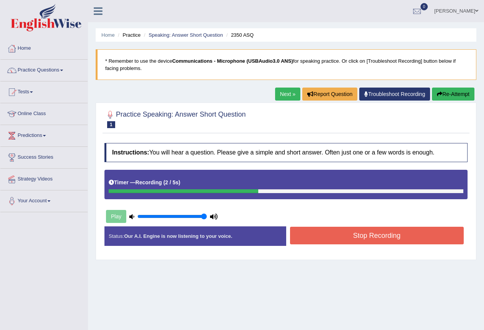
click at [361, 234] on button "Stop Recording" at bounding box center [377, 236] width 174 height 18
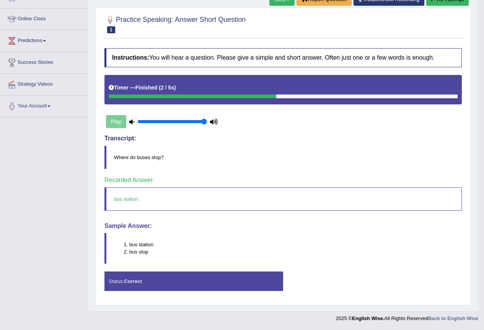
scroll to position [57, 0]
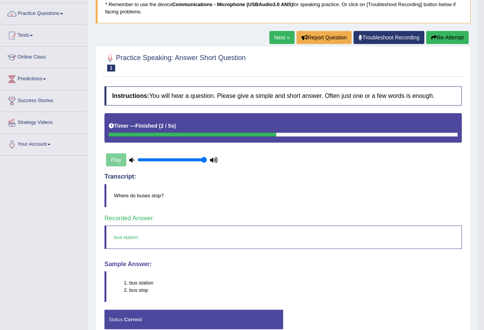
click at [275, 35] on link "Next »" at bounding box center [281, 37] width 25 height 13
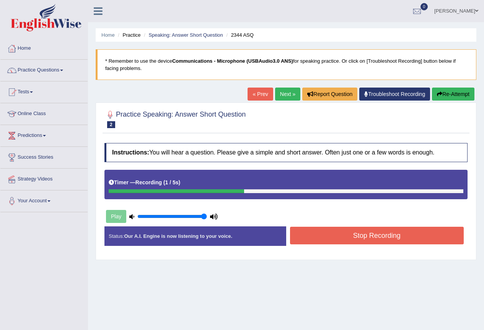
click at [310, 235] on button "Stop Recording" at bounding box center [377, 236] width 174 height 18
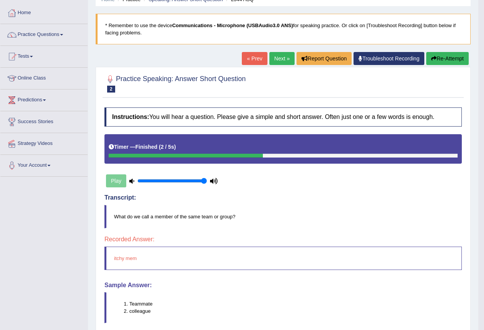
scroll to position [18, 0]
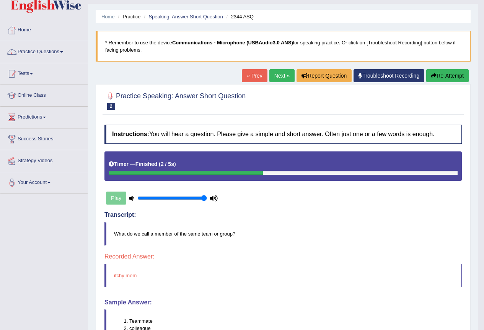
click at [439, 74] on button "Re-Attempt" at bounding box center [447, 75] width 42 height 13
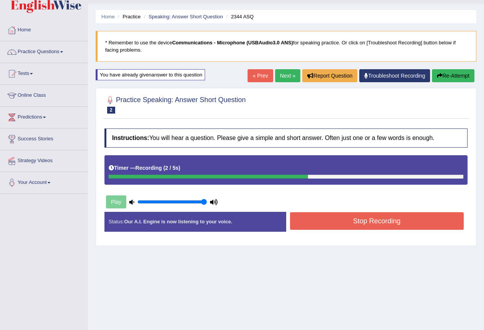
click at [365, 222] on button "Stop Recording" at bounding box center [377, 221] width 174 height 18
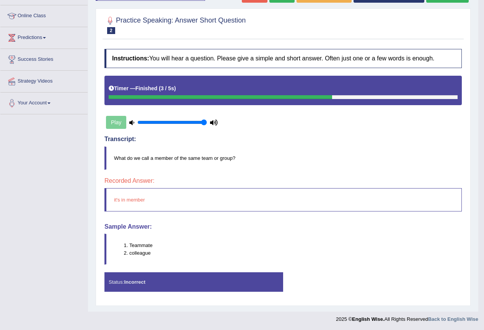
scroll to position [99, 0]
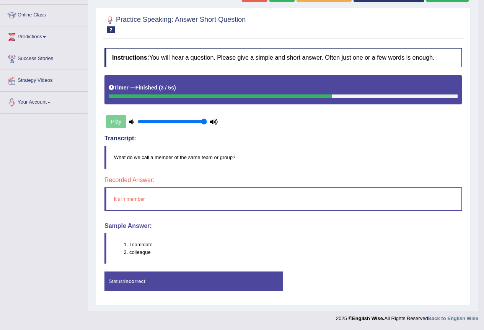
click at [134, 282] on strong "Incorrect" at bounding box center [134, 282] width 21 height 6
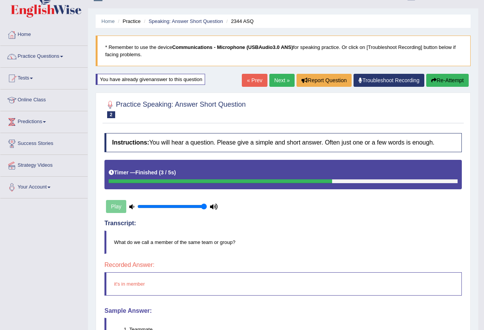
scroll to position [0, 0]
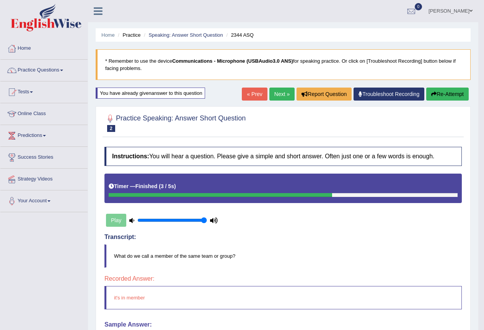
click at [434, 93] on icon "button" at bounding box center [433, 93] width 5 height 5
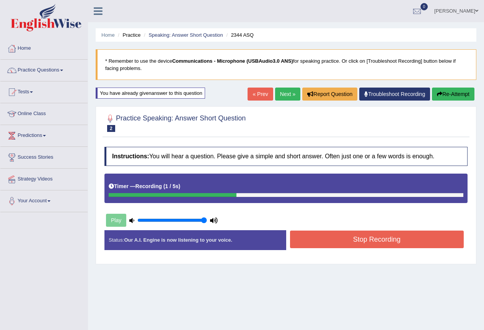
click at [338, 238] on button "Stop Recording" at bounding box center [377, 240] width 174 height 18
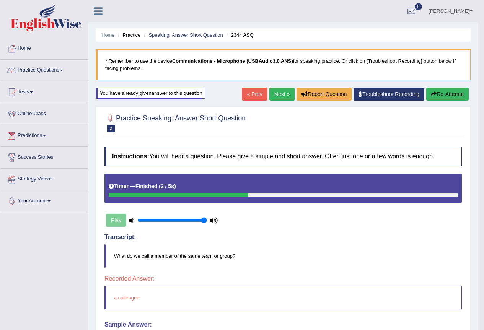
click at [276, 94] on link "Next »" at bounding box center [281, 94] width 25 height 13
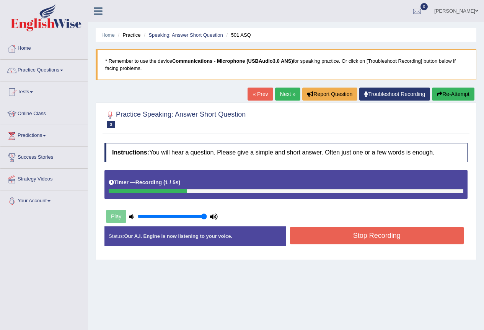
click at [329, 237] on button "Stop Recording" at bounding box center [377, 236] width 174 height 18
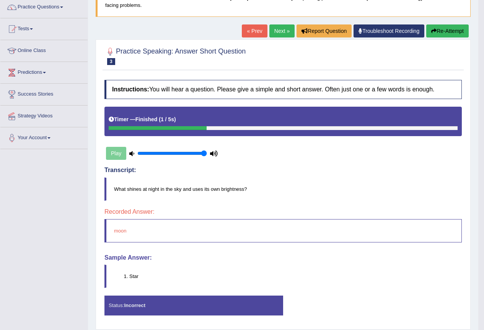
scroll to position [49, 0]
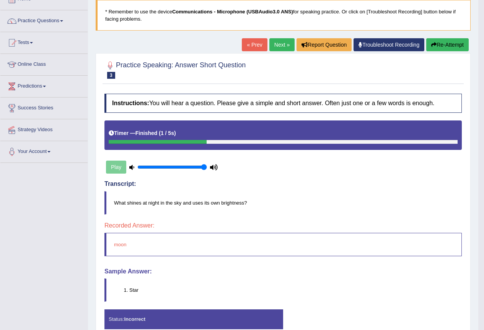
click at [443, 43] on button "Re-Attempt" at bounding box center [447, 44] width 42 height 13
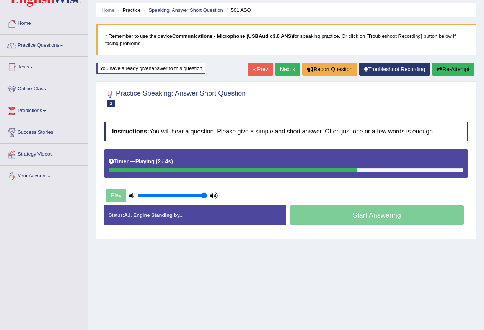
scroll to position [11, 0]
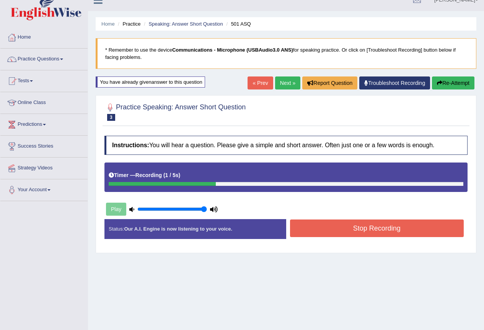
click at [361, 228] on button "Stop Recording" at bounding box center [377, 229] width 174 height 18
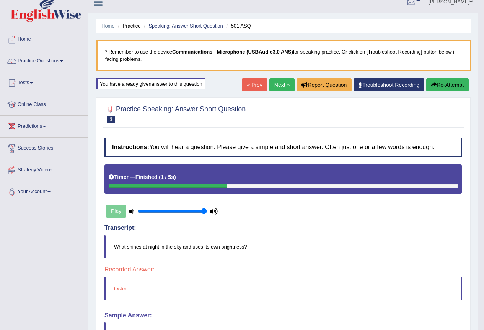
scroll to position [0, 0]
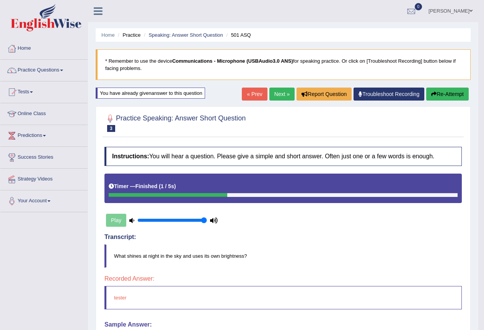
click at [441, 93] on button "Re-Attempt" at bounding box center [447, 94] width 42 height 13
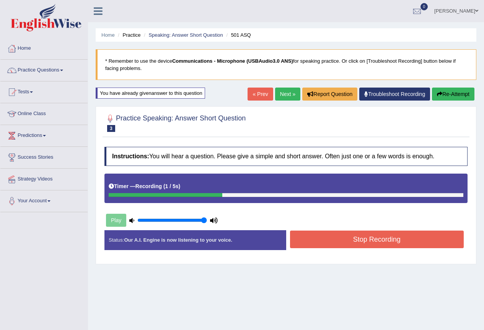
click at [315, 240] on button "Stop Recording" at bounding box center [377, 240] width 174 height 18
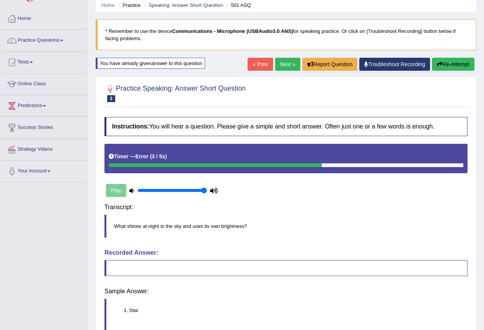
scroll to position [72, 0]
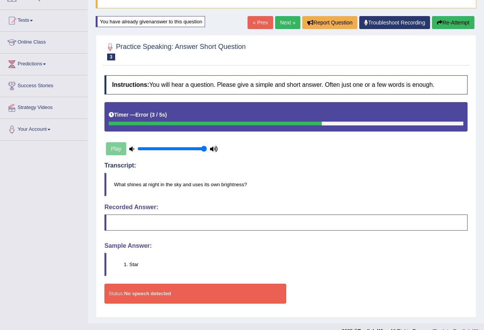
click at [281, 21] on link "Next »" at bounding box center [287, 22] width 25 height 13
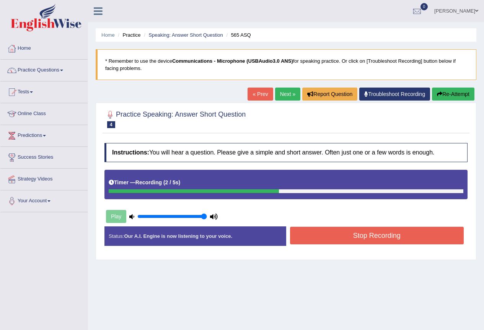
click at [317, 235] on button "Stop Recording" at bounding box center [377, 236] width 174 height 18
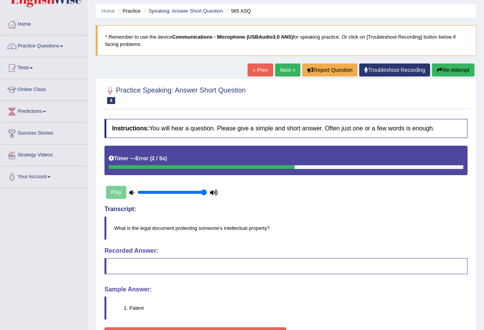
scroll to position [80, 0]
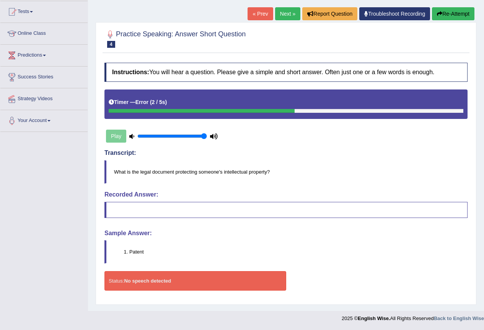
click at [443, 9] on button "Re-Attempt" at bounding box center [453, 13] width 42 height 13
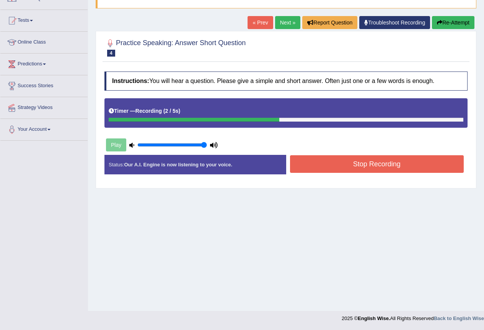
click at [360, 154] on div "Play" at bounding box center [286, 126] width 371 height 56
click at [359, 158] on button "Stop Recording" at bounding box center [377, 164] width 174 height 18
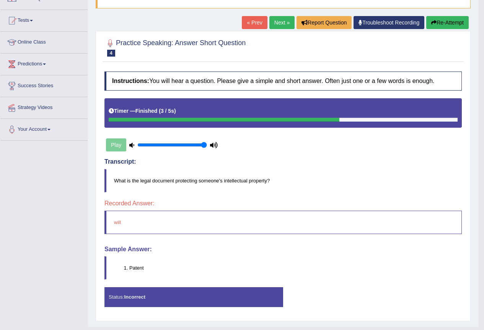
click at [279, 22] on link "Next »" at bounding box center [281, 22] width 25 height 13
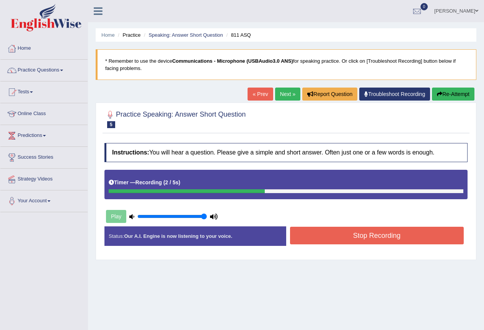
click at [323, 236] on button "Stop Recording" at bounding box center [377, 236] width 174 height 18
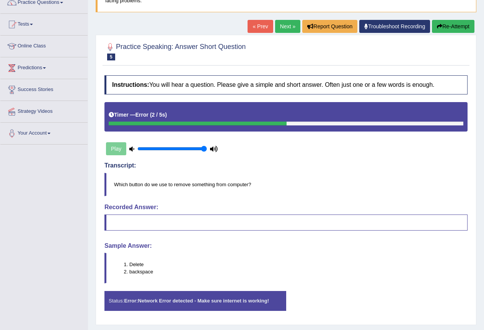
scroll to position [88, 0]
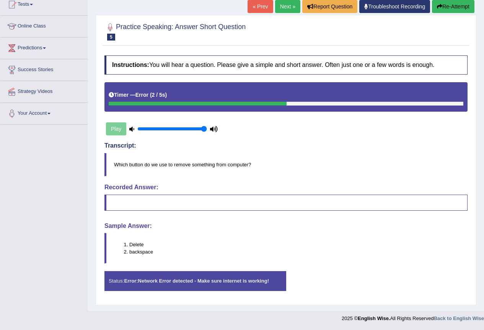
click at [445, 5] on button "Re-Attempt" at bounding box center [453, 6] width 42 height 13
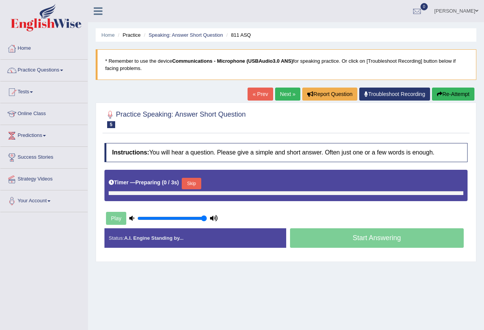
scroll to position [72, 0]
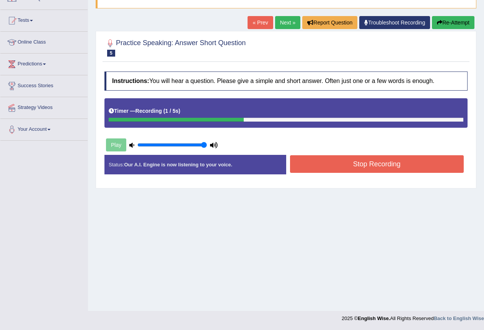
click at [318, 162] on button "Stop Recording" at bounding box center [377, 164] width 174 height 18
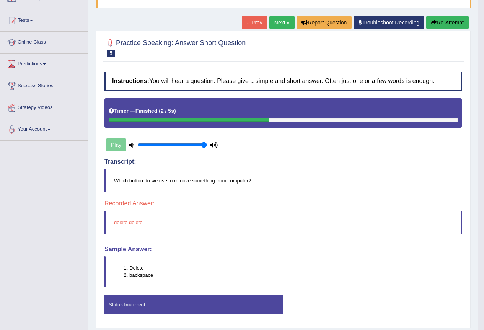
click at [452, 22] on button "Re-Attempt" at bounding box center [447, 22] width 42 height 13
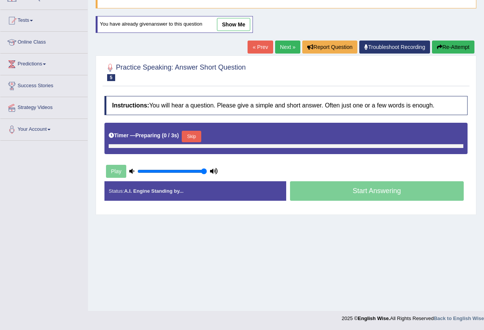
scroll to position [72, 0]
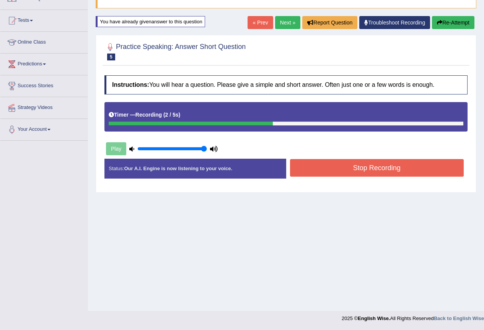
click at [345, 168] on button "Stop Recording" at bounding box center [377, 168] width 174 height 18
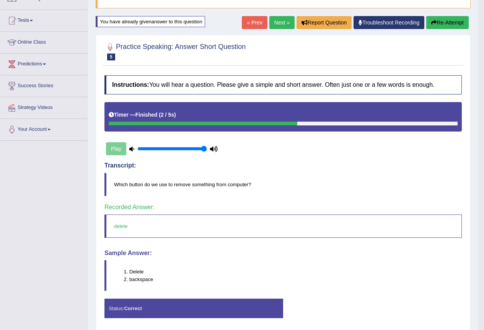
click at [274, 20] on link "Next »" at bounding box center [281, 22] width 25 height 13
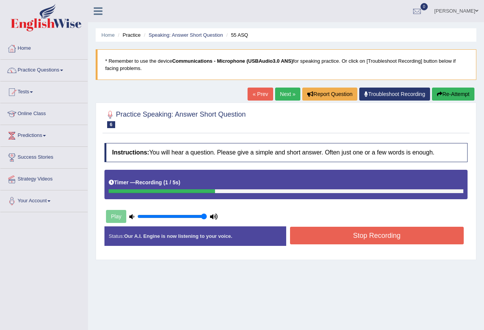
click at [327, 241] on button "Stop Recording" at bounding box center [377, 236] width 174 height 18
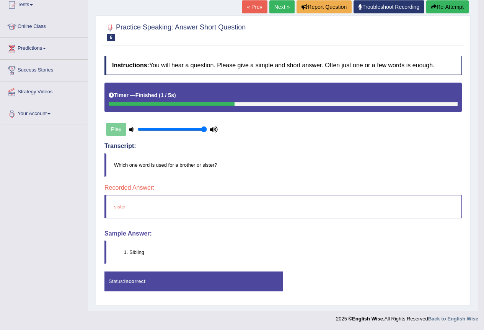
scroll to position [88, 0]
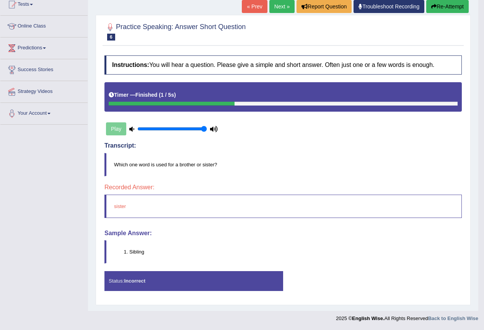
click at [278, 5] on link "Next »" at bounding box center [281, 6] width 25 height 13
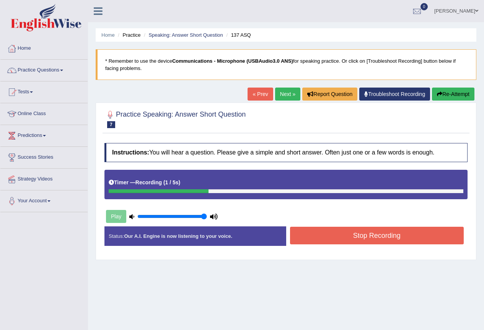
click at [330, 234] on button "Stop Recording" at bounding box center [377, 236] width 174 height 18
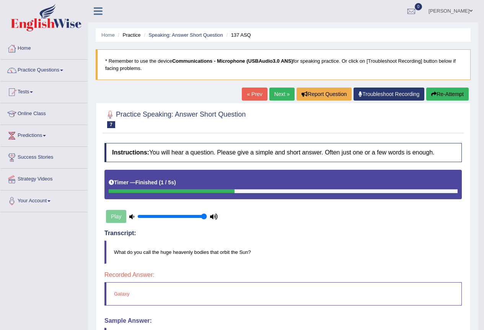
click at [279, 93] on link "Next »" at bounding box center [281, 94] width 25 height 13
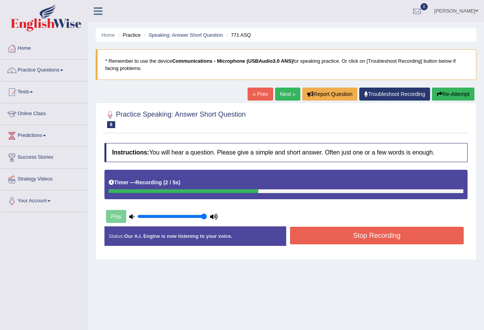
click at [338, 236] on button "Stop Recording" at bounding box center [377, 236] width 174 height 18
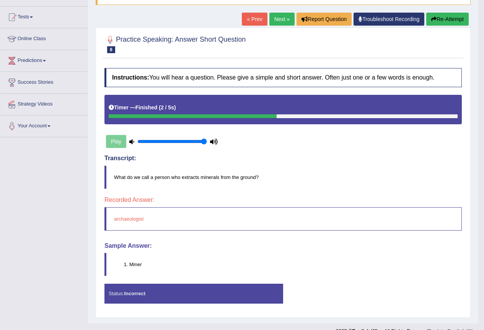
scroll to position [88, 0]
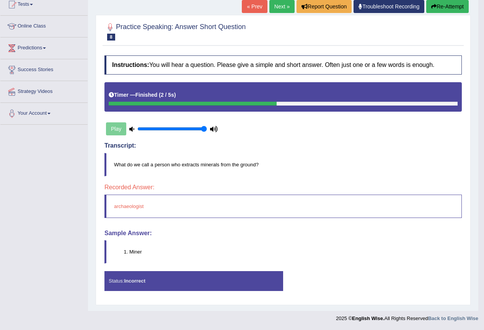
drag, startPoint x: 445, startPoint y: 11, endPoint x: 443, endPoint y: 6, distance: 5.0
click at [444, 11] on button "Re-Attempt" at bounding box center [447, 6] width 42 height 13
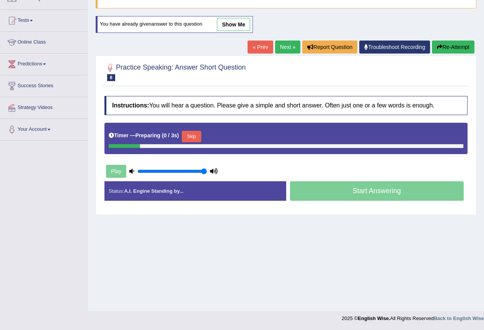
scroll to position [72, 0]
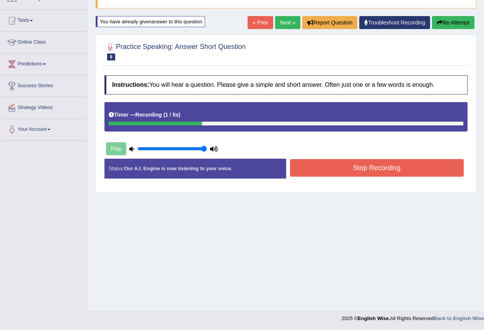
click at [355, 166] on button "Stop Recording" at bounding box center [377, 168] width 174 height 18
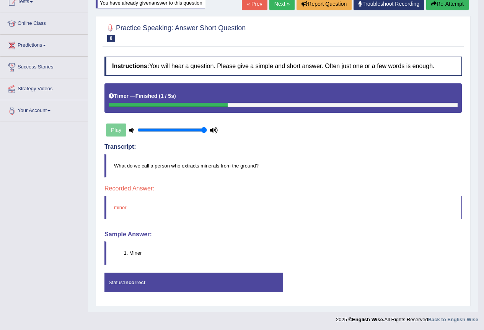
scroll to position [91, 0]
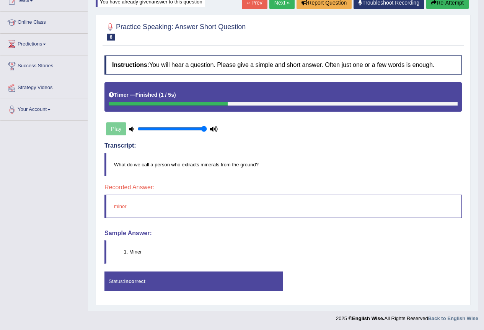
click at [281, 2] on link "Next »" at bounding box center [281, 2] width 25 height 13
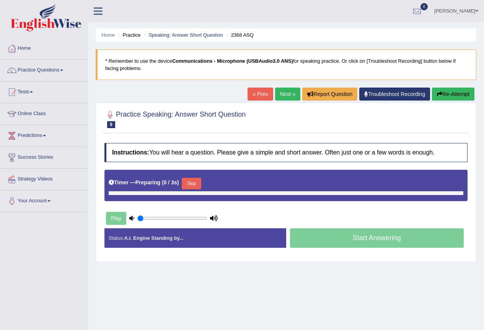
type input "1"
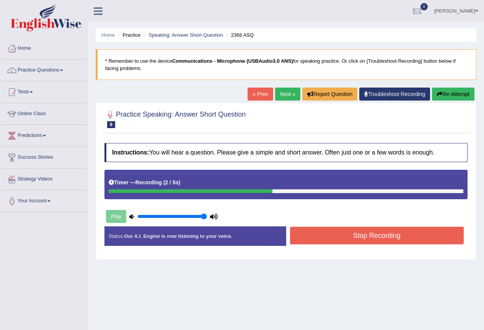
click at [341, 229] on button "Stop Recording" at bounding box center [377, 236] width 174 height 18
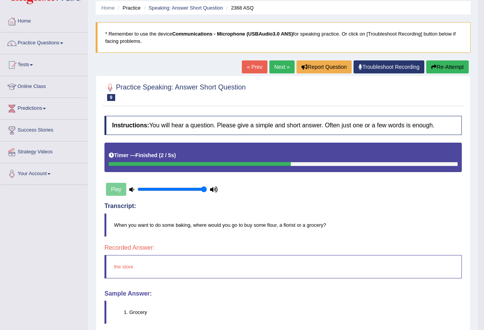
scroll to position [11, 0]
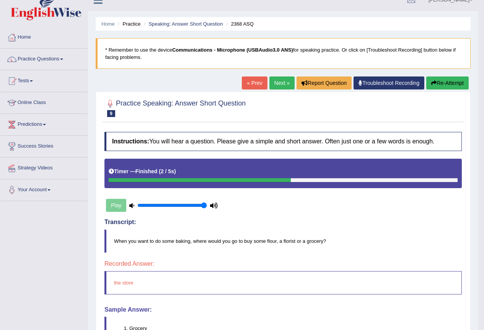
click at [436, 85] on button "Re-Attempt" at bounding box center [447, 83] width 42 height 13
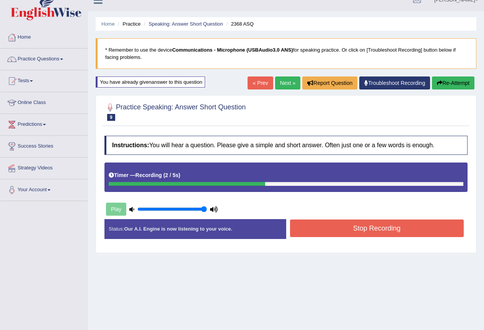
click at [340, 228] on button "Stop Recording" at bounding box center [377, 229] width 174 height 18
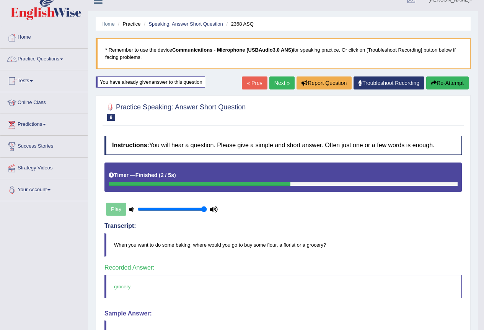
click at [281, 81] on div "Our A.I. Engine is working on your speech analysis! Please be patient. It may t…" at bounding box center [242, 165] width 484 height 330
click at [274, 81] on link "Next »" at bounding box center [281, 83] width 25 height 13
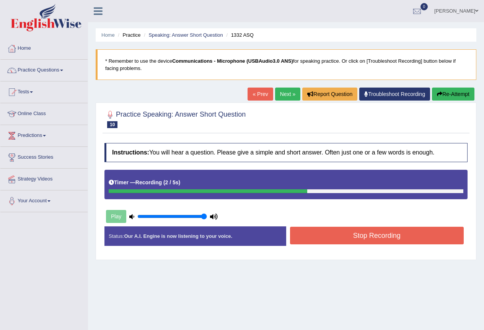
click at [440, 91] on button "Re-Attempt" at bounding box center [453, 94] width 42 height 13
click at [347, 238] on button "Stop Recording" at bounding box center [377, 236] width 174 height 18
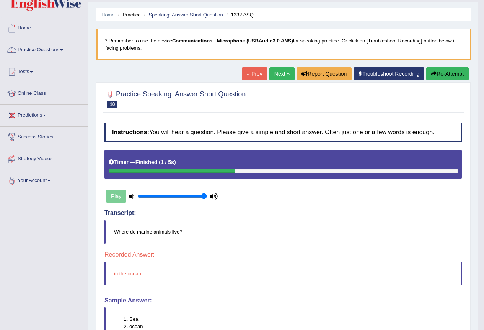
scroll to position [18, 0]
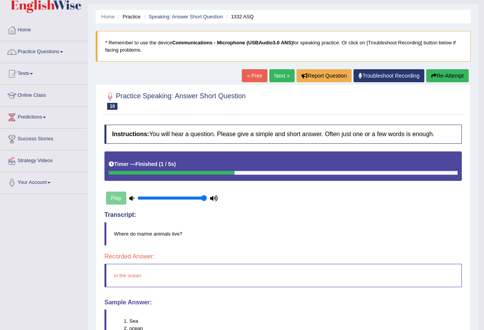
click at [444, 74] on button "Re-Attempt" at bounding box center [447, 75] width 42 height 13
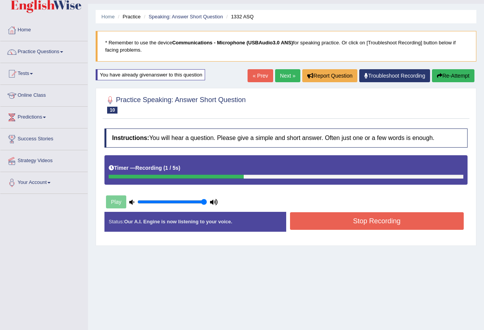
click at [340, 223] on button "Stop Recording" at bounding box center [377, 221] width 174 height 18
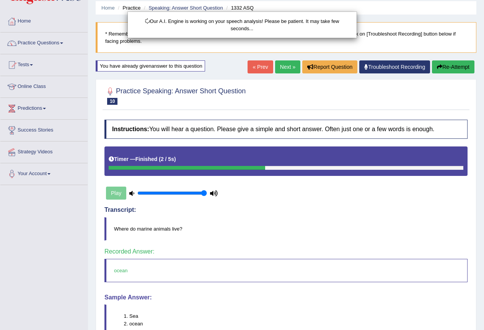
scroll to position [57, 0]
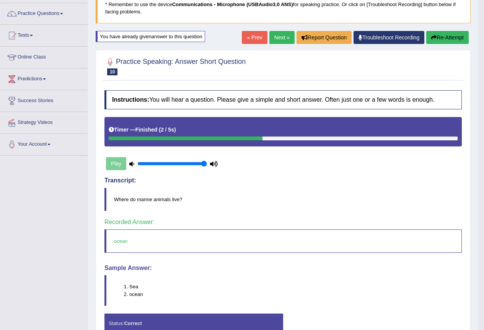
click at [276, 34] on link "Next »" at bounding box center [281, 37] width 25 height 13
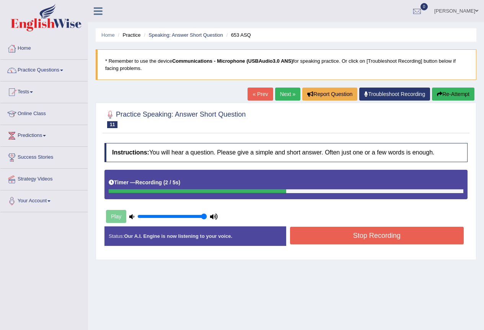
click at [355, 237] on button "Stop Recording" at bounding box center [377, 236] width 174 height 18
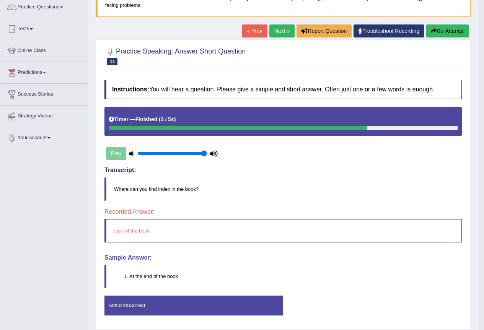
scroll to position [49, 0]
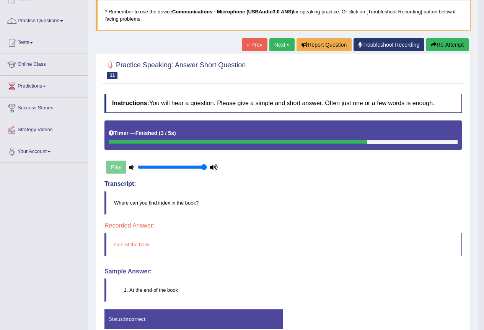
click at [443, 42] on button "Re-Attempt" at bounding box center [447, 44] width 42 height 13
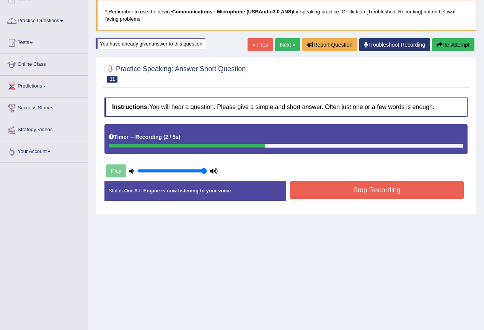
click at [344, 189] on button "Stop Recording" at bounding box center [377, 190] width 174 height 18
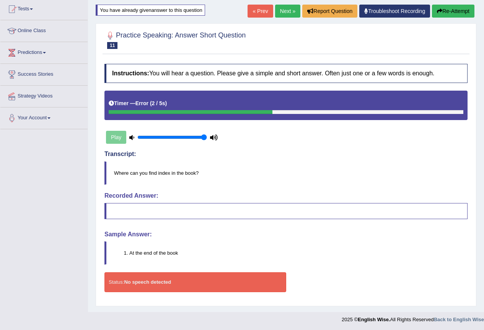
scroll to position [84, 0]
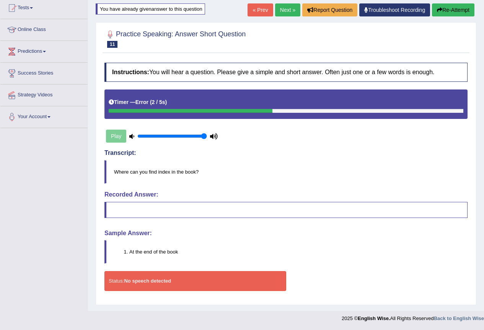
click at [445, 9] on button "Re-Attempt" at bounding box center [453, 9] width 42 height 13
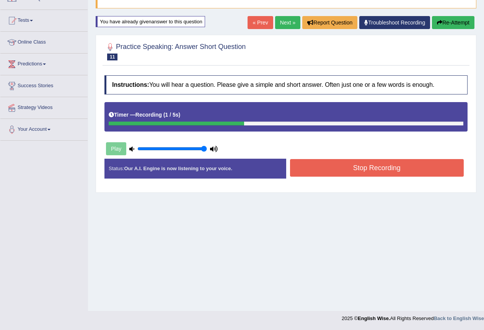
click at [384, 167] on button "Stop Recording" at bounding box center [377, 168] width 174 height 18
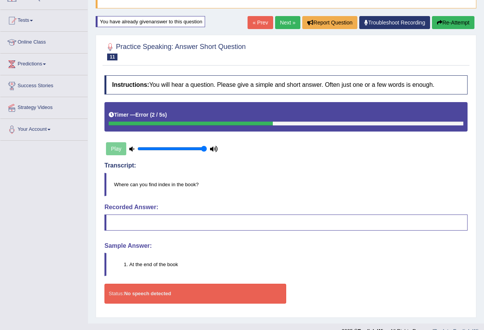
click at [445, 28] on button "Re-Attempt" at bounding box center [453, 22] width 42 height 13
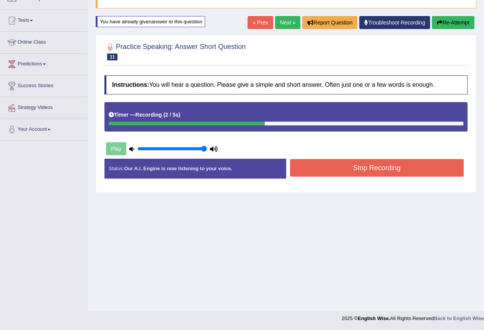
click at [320, 170] on button "Stop Recording" at bounding box center [377, 168] width 174 height 18
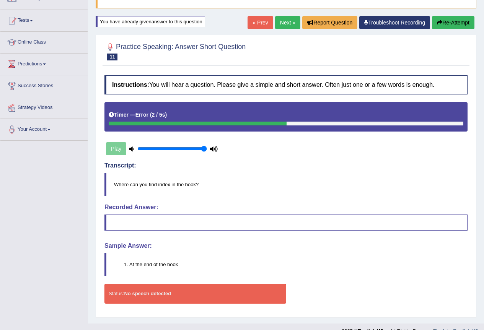
click at [441, 20] on button "Re-Attempt" at bounding box center [453, 22] width 42 height 13
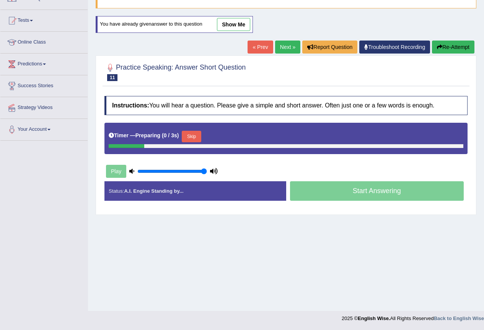
scroll to position [72, 0]
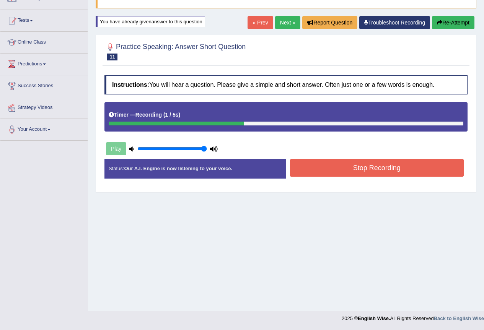
click at [385, 163] on button "Stop Recording" at bounding box center [377, 168] width 174 height 18
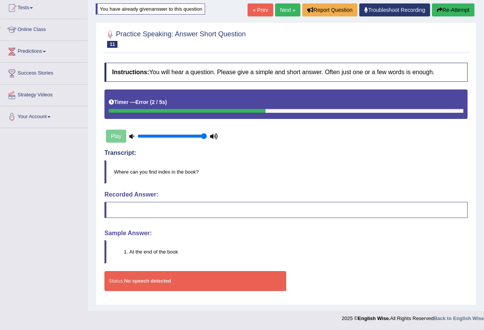
scroll to position [46, 0]
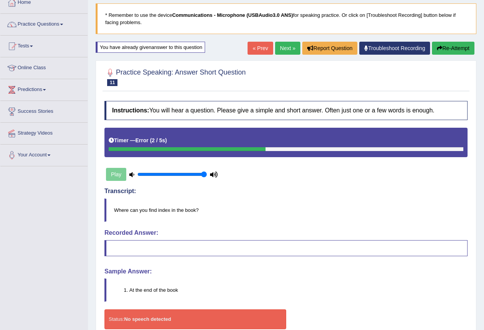
click at [282, 45] on link "Next »" at bounding box center [287, 48] width 25 height 13
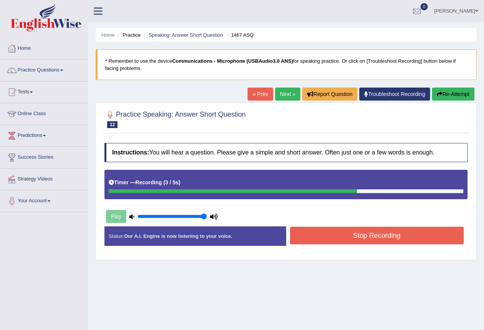
click at [382, 234] on button "Stop Recording" at bounding box center [377, 236] width 174 height 18
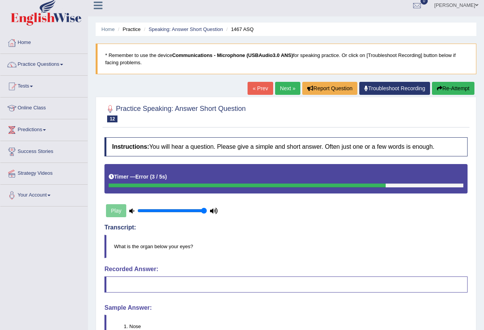
scroll to position [4, 0]
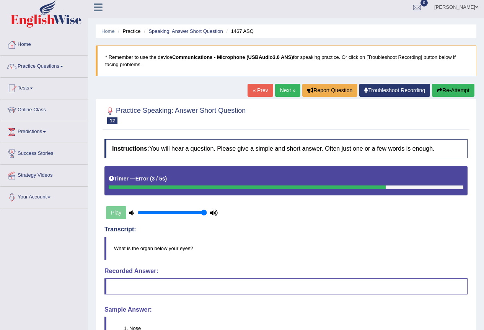
click at [453, 88] on button "Re-Attempt" at bounding box center [453, 90] width 42 height 13
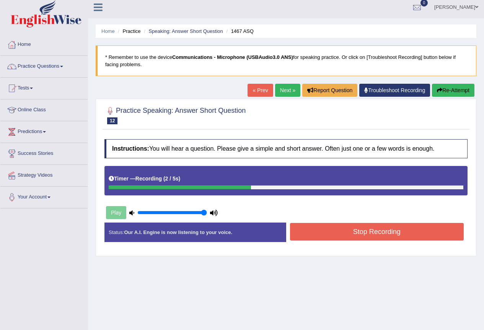
click at [353, 229] on button "Stop Recording" at bounding box center [377, 232] width 174 height 18
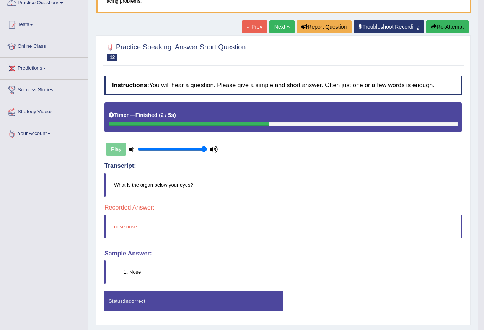
scroll to position [49, 0]
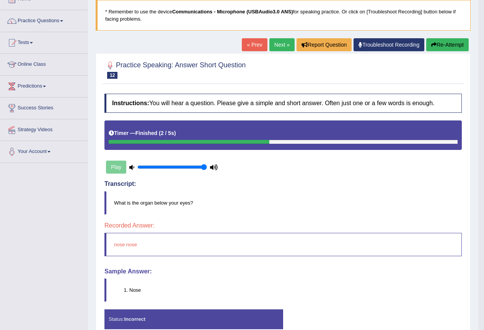
click at [444, 42] on button "Re-Attempt" at bounding box center [447, 44] width 42 height 13
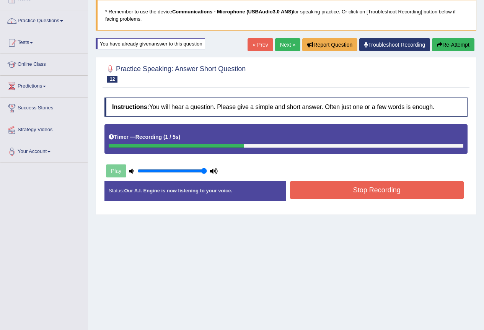
click at [343, 190] on button "Stop Recording" at bounding box center [377, 190] width 174 height 18
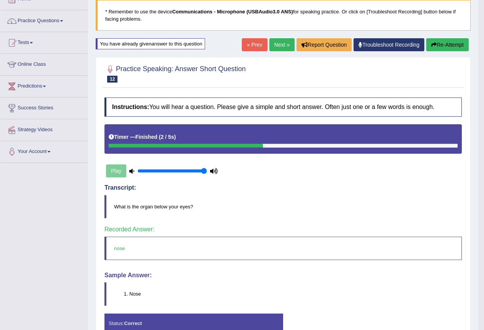
click at [286, 43] on link "Next »" at bounding box center [281, 44] width 25 height 13
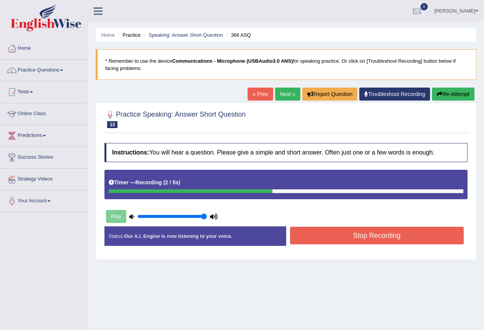
click at [335, 235] on button "Stop Recording" at bounding box center [377, 236] width 174 height 18
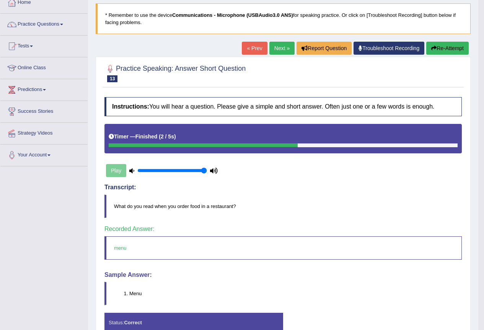
scroll to position [88, 0]
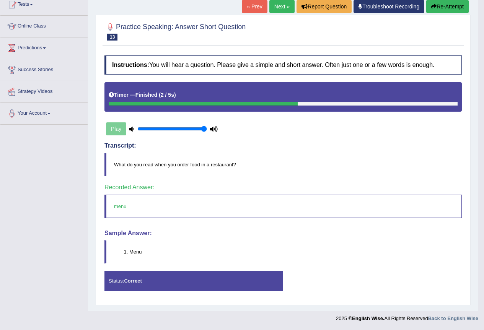
click at [276, 5] on link "Next »" at bounding box center [281, 6] width 25 height 13
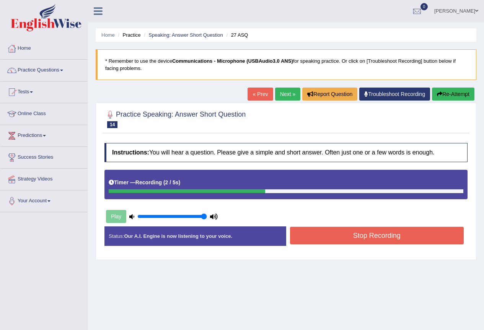
click at [345, 237] on button "Stop Recording" at bounding box center [377, 236] width 174 height 18
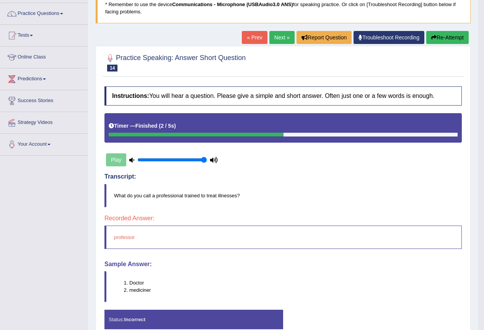
scroll to position [18, 0]
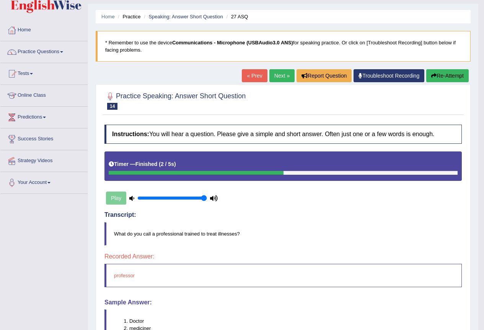
click at [444, 75] on button "Re-Attempt" at bounding box center [447, 75] width 42 height 13
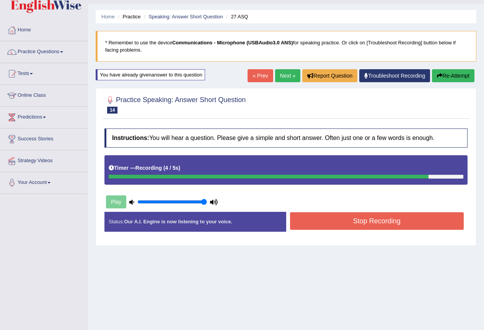
click at [360, 217] on button "Stop Recording" at bounding box center [377, 221] width 174 height 18
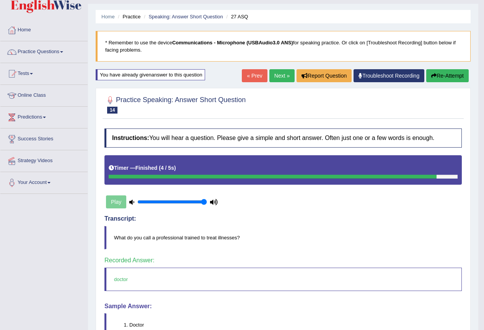
click at [281, 74] on link "Next »" at bounding box center [281, 75] width 25 height 13
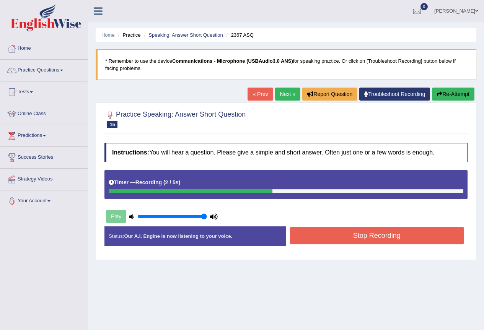
click at [334, 241] on button "Stop Recording" at bounding box center [377, 236] width 174 height 18
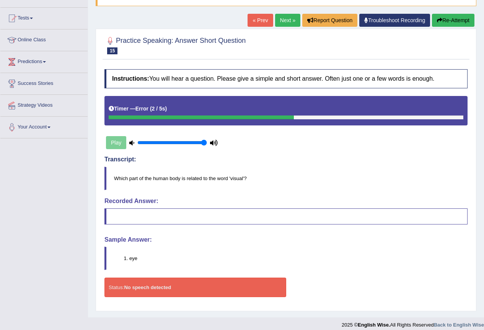
scroll to position [80, 0]
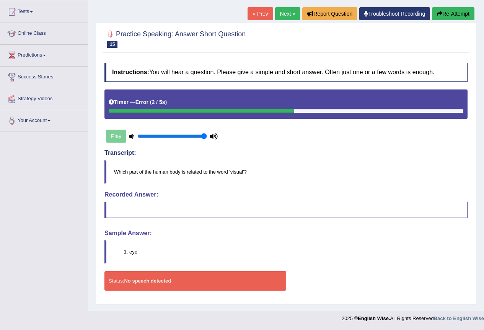
click at [284, 9] on link "Next »" at bounding box center [287, 13] width 25 height 13
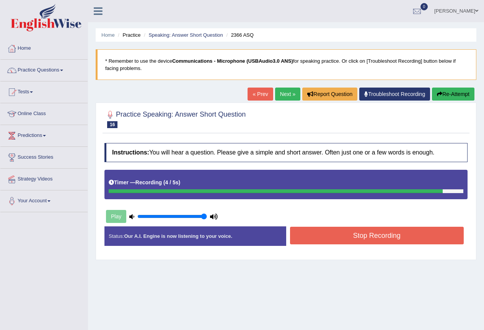
click at [331, 234] on button "Stop Recording" at bounding box center [377, 236] width 174 height 18
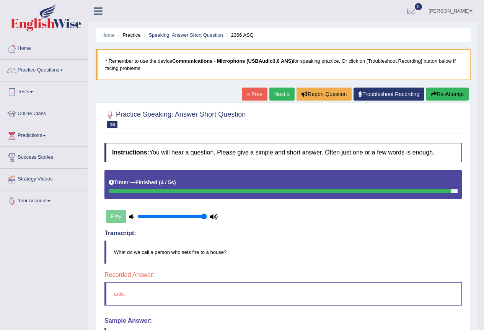
click at [437, 94] on button "Re-Attempt" at bounding box center [447, 94] width 42 height 13
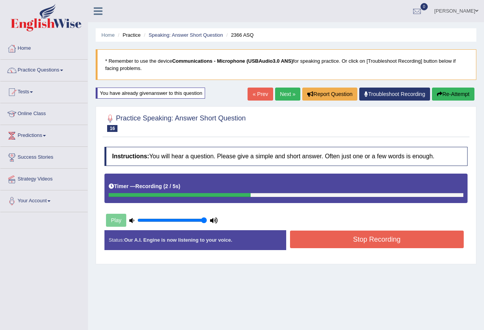
click at [331, 241] on button "Stop Recording" at bounding box center [377, 240] width 174 height 18
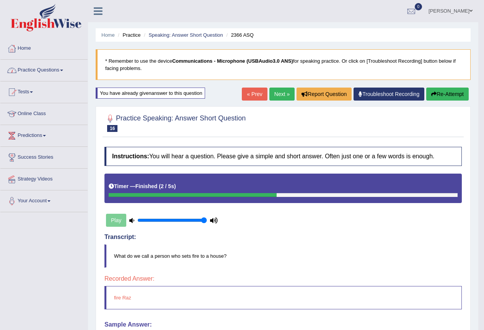
click at [63, 70] on span at bounding box center [61, 71] width 3 height 2
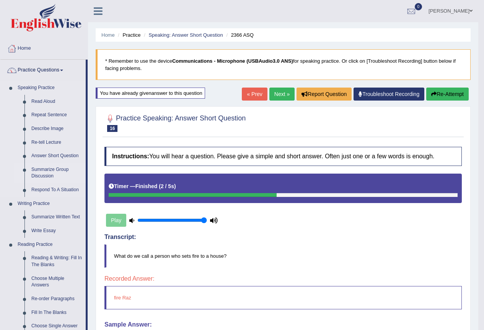
click at [59, 168] on link "Summarize Group Discussion" at bounding box center [57, 173] width 58 height 20
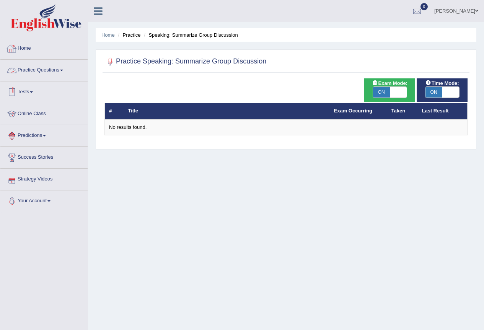
click at [65, 68] on link "Practice Questions" at bounding box center [43, 69] width 87 height 19
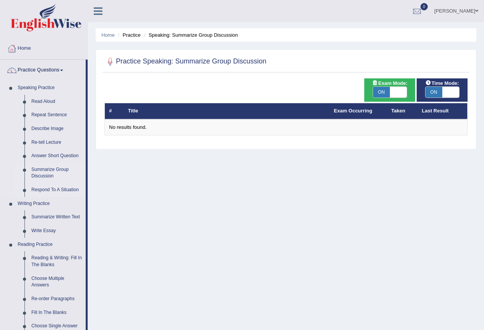
click at [51, 190] on link "Respond To A Situation" at bounding box center [57, 190] width 58 height 14
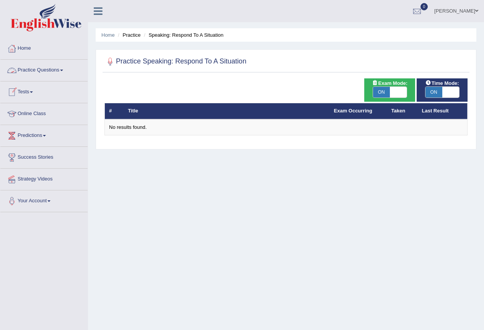
click at [65, 67] on link "Practice Questions" at bounding box center [43, 69] width 87 height 19
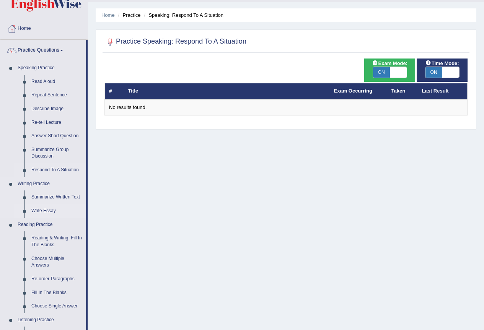
scroll to position [38, 0]
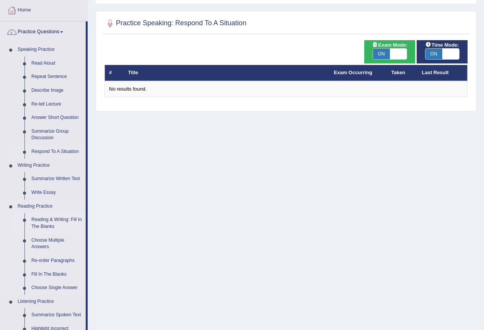
click at [46, 219] on link "Reading & Writing: Fill In The Blanks" at bounding box center [57, 223] width 58 height 20
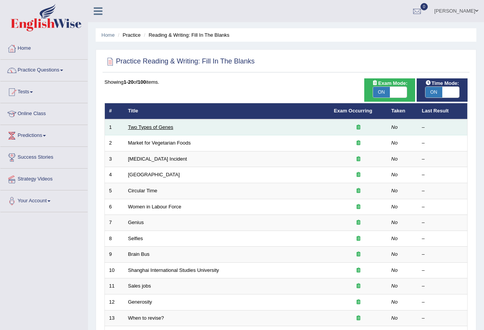
click at [163, 125] on link "Two Types of Genes" at bounding box center [150, 127] width 45 height 6
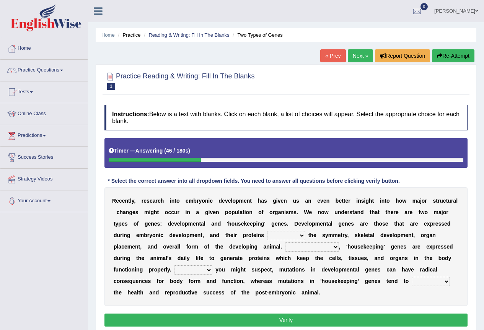
click at [304, 235] on select "push control hold elevate" at bounding box center [286, 235] width 38 height 9
select select "control"
click at [267, 231] on select "push control hold elevate" at bounding box center [286, 235] width 38 height 9
click at [337, 248] on select "Correspondingly Inclusively Conversely In contrast" at bounding box center [312, 247] width 54 height 9
select select "In contrast"
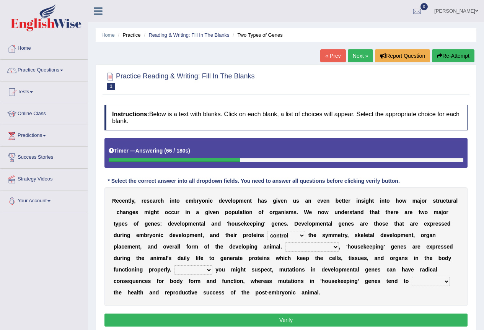
click at [285, 243] on select "Correspondingly Inclusively Conversely In contrast" at bounding box center [312, 247] width 54 height 9
click at [211, 269] on select "For As With Within" at bounding box center [193, 270] width 38 height 9
select select "As"
click at [174, 266] on select "For As With Within" at bounding box center [193, 270] width 38 height 9
click at [447, 282] on select "affect effect interrupt defect" at bounding box center [431, 281] width 38 height 9
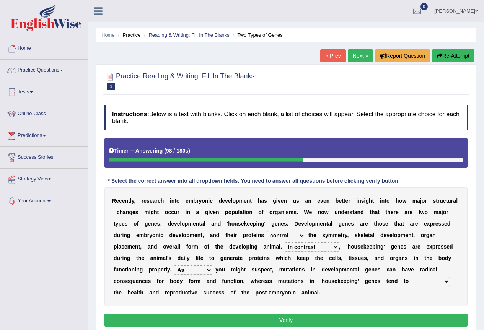
select select "affect"
click at [412, 277] on select "affect effect interrupt defect" at bounding box center [431, 281] width 38 height 9
click at [273, 318] on button "Verify" at bounding box center [285, 320] width 363 height 13
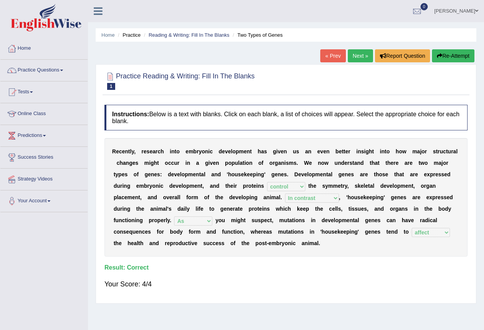
click at [355, 52] on link "Next »" at bounding box center [360, 55] width 25 height 13
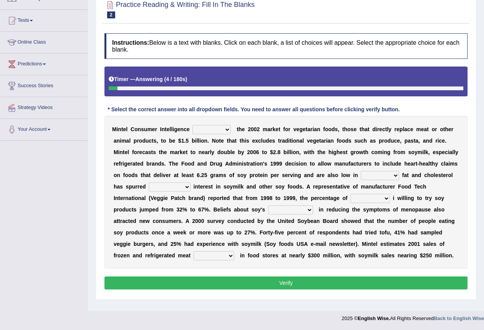
click at [226, 132] on select "deals fulfills creates estimates" at bounding box center [212, 129] width 38 height 9
select select "estimates"
click at [193, 125] on select "deals fulfills creates estimates" at bounding box center [212, 129] width 38 height 9
click at [395, 176] on select "saturated solid acid liquid" at bounding box center [380, 175] width 38 height 9
select select "saturated"
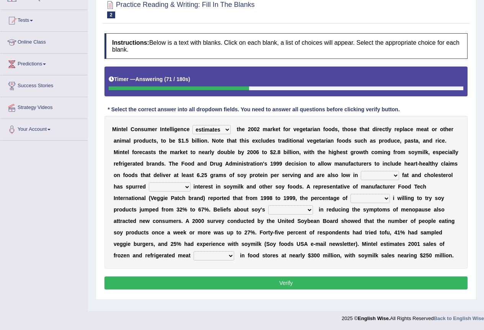
click at [361, 171] on select "saturated solid acid liquid" at bounding box center [380, 175] width 38 height 9
click at [186, 188] on select "good big tremendous extreme" at bounding box center [170, 187] width 42 height 9
select select "tremendous"
click at [149, 183] on select "good big tremendous extreme" at bounding box center [170, 187] width 42 height 9
click at [385, 198] on select "guests consumers customers clients" at bounding box center [370, 198] width 39 height 9
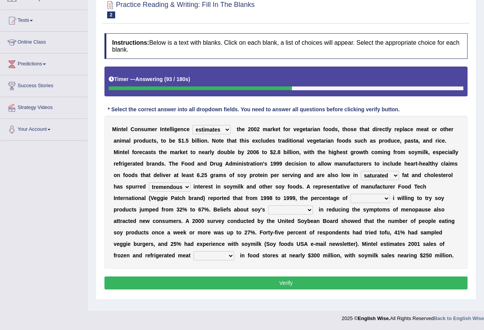
select select "consumers"
click at [351, 194] on select "guests consumers customers clients" at bounding box center [370, 198] width 39 height 9
click at [309, 210] on select "effectiveness timeliness efficiency goodness" at bounding box center [290, 210] width 45 height 9
select select "efficiency"
click at [268, 206] on select "effectiveness timeliness efficiency goodness" at bounding box center [290, 210] width 45 height 9
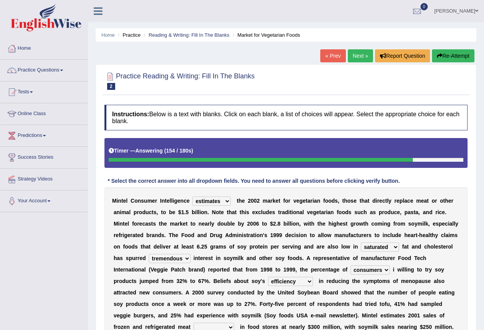
click at [63, 70] on span at bounding box center [61, 71] width 3 height 2
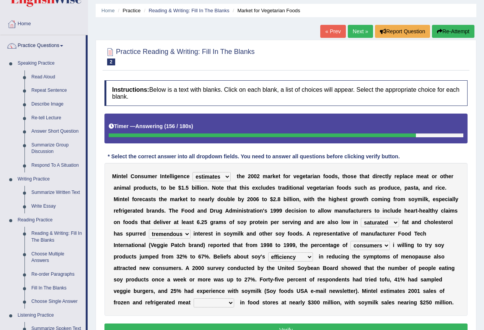
scroll to position [38, 0]
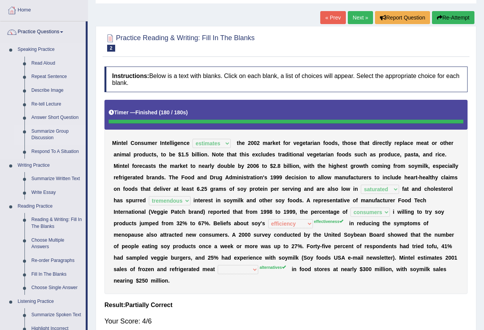
click at [48, 133] on link "Summarize Group Discussion" at bounding box center [57, 135] width 58 height 20
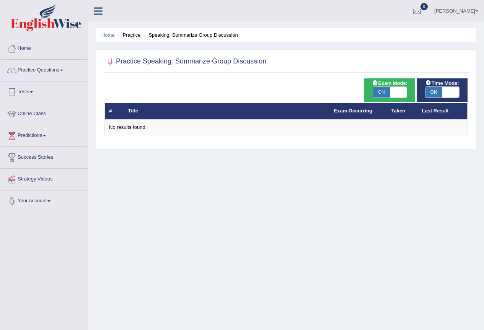
click at [377, 91] on span "ON" at bounding box center [381, 92] width 17 height 11
checkbox input "false"
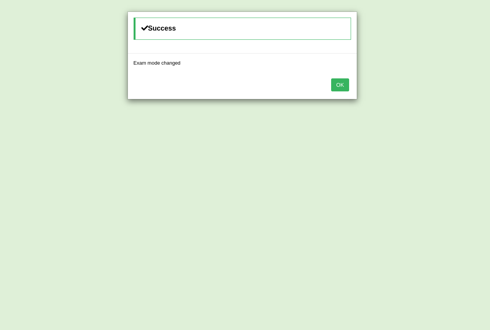
drag, startPoint x: 335, startPoint y: 91, endPoint x: 333, endPoint y: 87, distance: 5.3
click at [335, 90] on button "OK" at bounding box center [340, 84] width 18 height 13
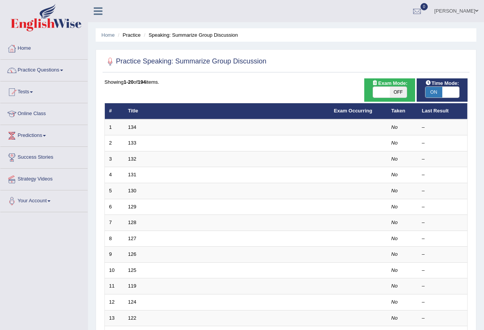
click at [433, 90] on span "ON" at bounding box center [434, 92] width 17 height 11
checkbox input "false"
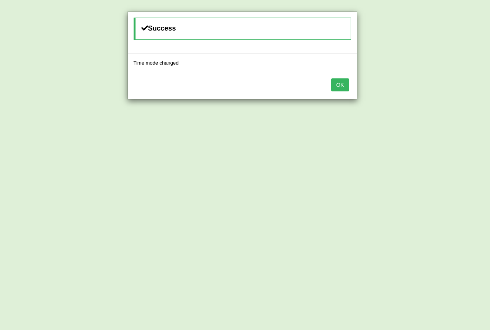
click at [341, 87] on button "OK" at bounding box center [340, 84] width 18 height 13
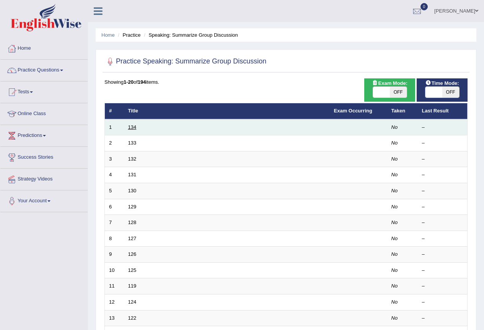
click at [134, 126] on link "134" at bounding box center [132, 127] width 8 height 6
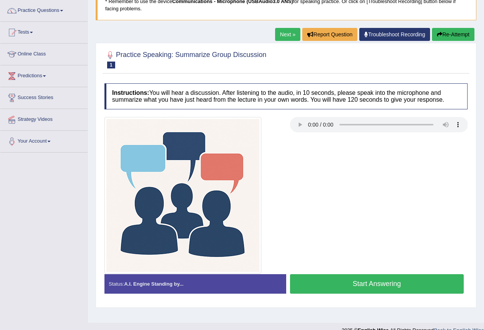
scroll to position [72, 0]
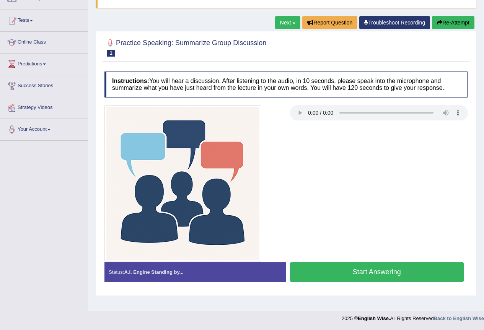
click at [314, 271] on button "Start Answering" at bounding box center [377, 273] width 174 height 20
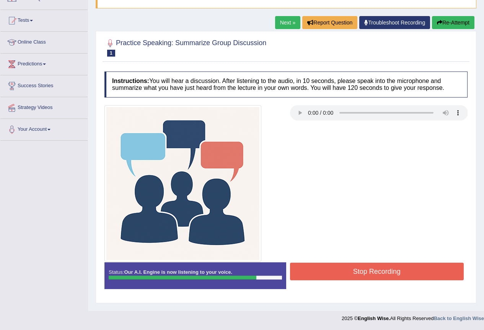
click at [355, 269] on button "Stop Recording" at bounding box center [377, 272] width 174 height 18
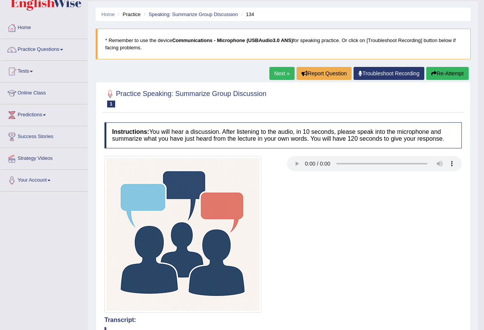
scroll to position [13, 0]
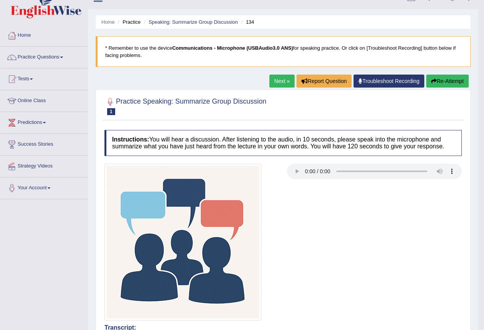
click at [276, 79] on link "Next »" at bounding box center [281, 81] width 25 height 13
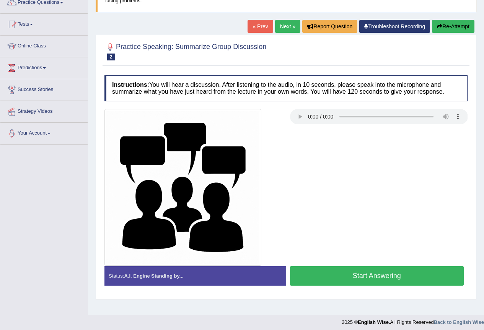
scroll to position [72, 0]
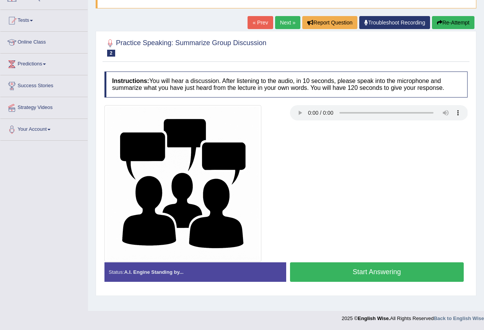
click at [334, 269] on button "Start Answering" at bounding box center [377, 273] width 174 height 20
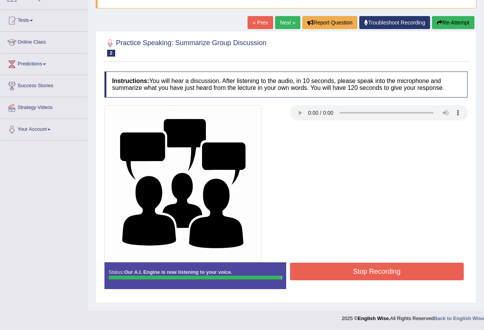
click at [331, 268] on button "Stop Recording" at bounding box center [377, 272] width 174 height 18
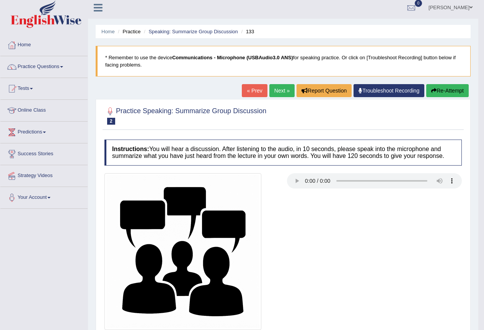
scroll to position [0, 0]
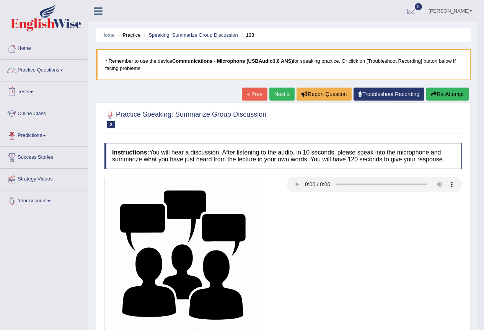
click at [65, 67] on link "Practice Questions" at bounding box center [43, 69] width 87 height 19
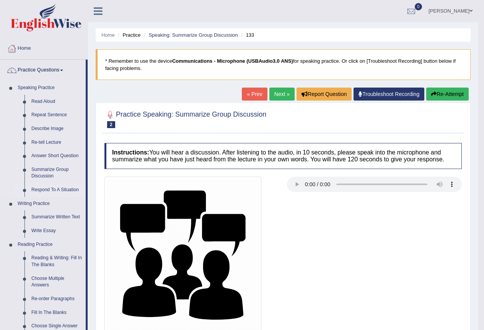
click at [54, 189] on link "Respond To A Situation" at bounding box center [57, 190] width 58 height 14
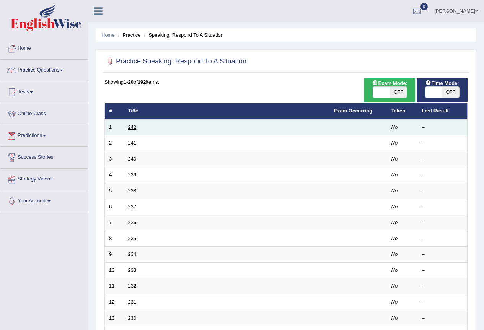
click at [129, 126] on link "242" at bounding box center [132, 127] width 8 height 6
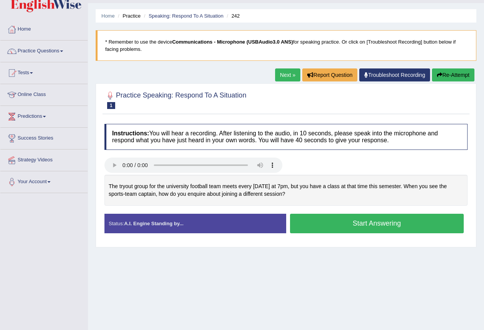
scroll to position [38, 0]
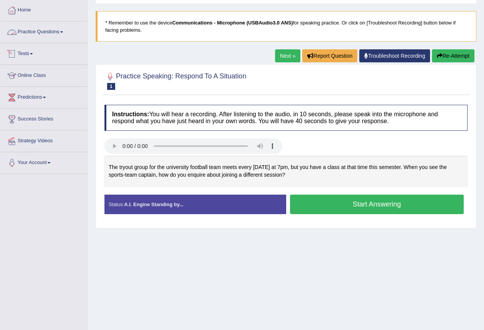
click at [67, 29] on link "Practice Questions" at bounding box center [43, 30] width 87 height 19
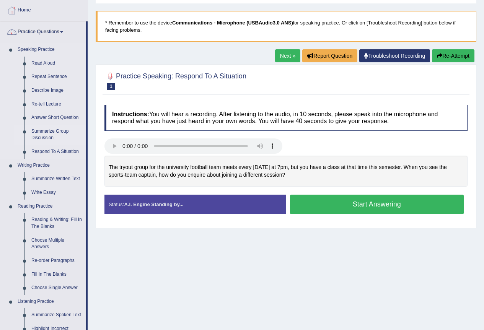
click at [46, 130] on link "Summarize Group Discussion" at bounding box center [57, 135] width 58 height 20
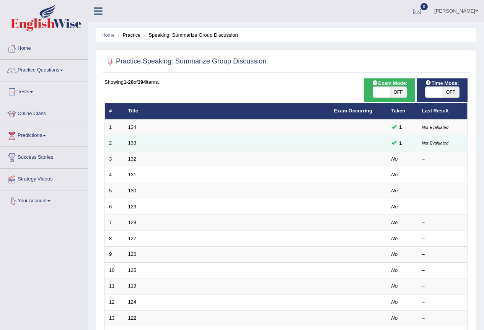
click at [130, 142] on link "133" at bounding box center [132, 143] width 8 height 6
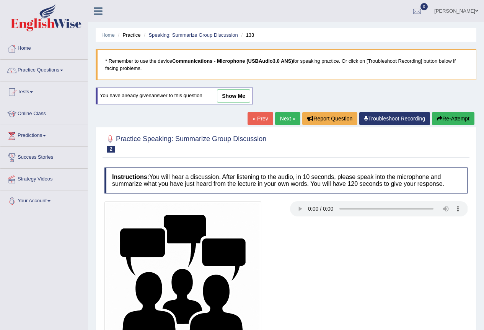
click at [232, 93] on link "show me" at bounding box center [233, 96] width 33 height 13
click at [238, 96] on div "Home Practice Speaking: Summarize Group Discussion 133 * Remember to use the de…" at bounding box center [286, 199] width 396 height 398
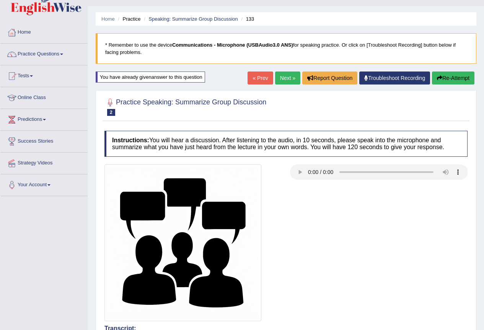
scroll to position [10, 0]
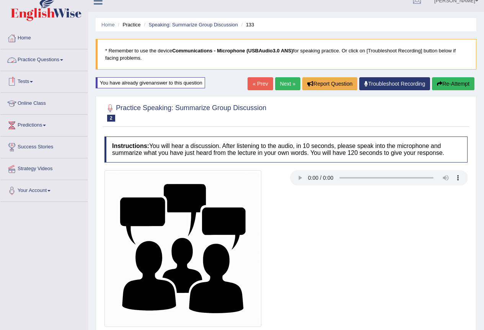
click at [63, 60] on span at bounding box center [61, 60] width 3 height 2
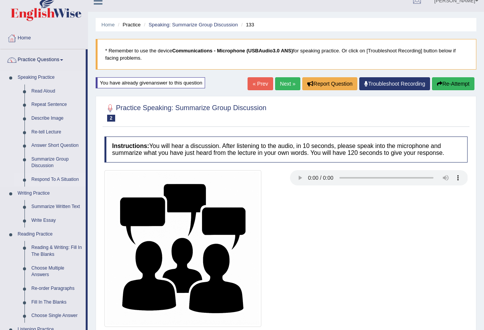
click at [45, 177] on link "Respond To A Situation" at bounding box center [57, 180] width 58 height 14
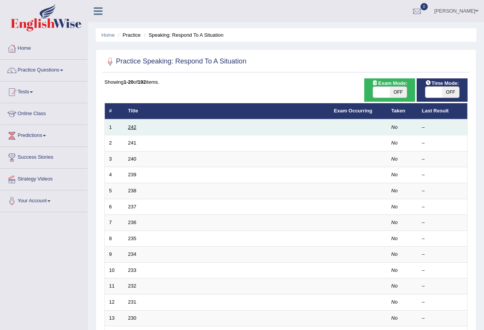
click at [131, 129] on link "242" at bounding box center [132, 127] width 8 height 6
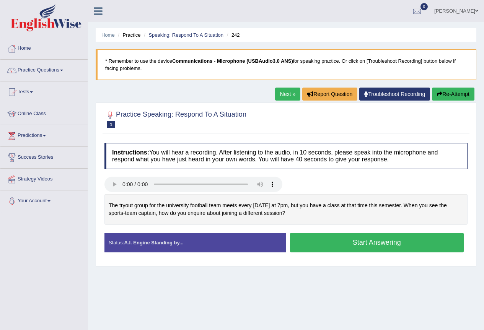
click at [348, 242] on button "Start Answering" at bounding box center [377, 243] width 174 height 20
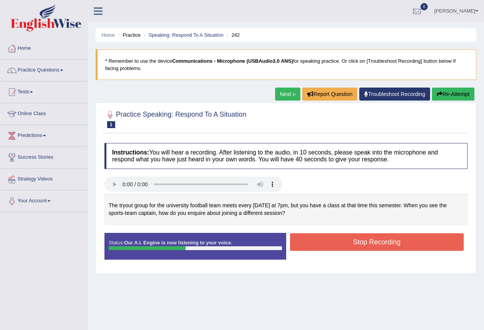
click at [348, 243] on button "Stop Recording" at bounding box center [377, 242] width 174 height 18
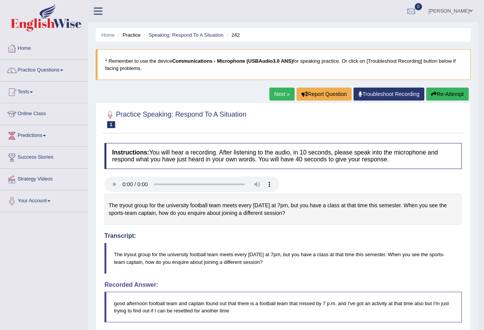
click at [442, 92] on button "Re-Attempt" at bounding box center [447, 94] width 42 height 13
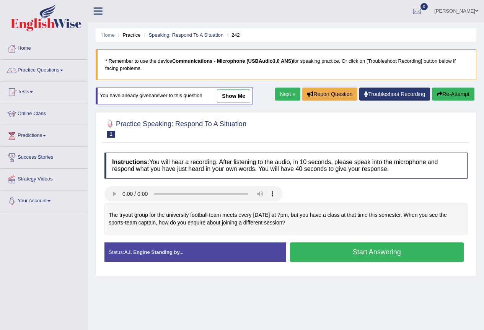
click at [332, 253] on button "Start Answering" at bounding box center [377, 253] width 174 height 20
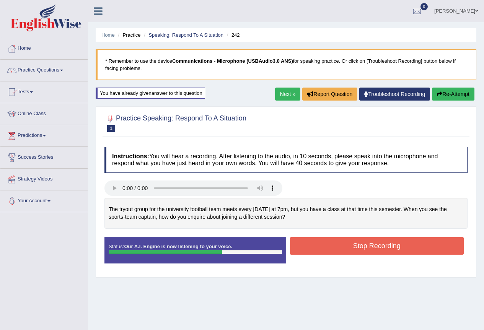
click at [323, 243] on button "Stop Recording" at bounding box center [377, 246] width 174 height 18
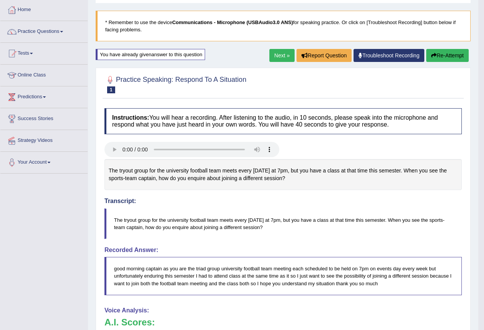
scroll to position [38, 0]
click at [273, 58] on link "Next »" at bounding box center [281, 55] width 25 height 13
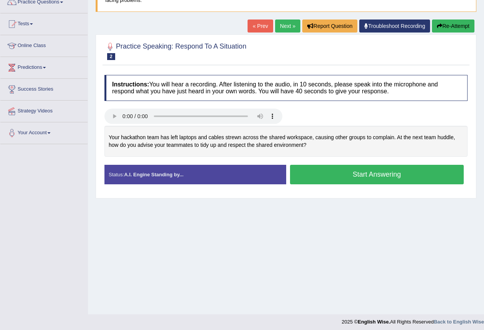
scroll to position [72, 0]
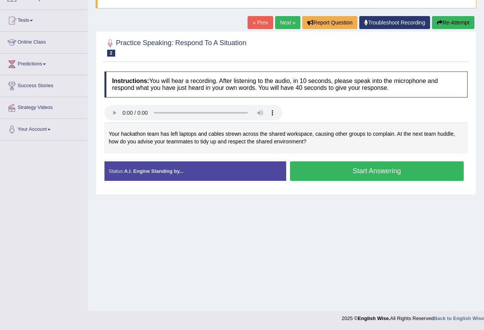
click at [330, 175] on button "Start Answering" at bounding box center [377, 172] width 174 height 20
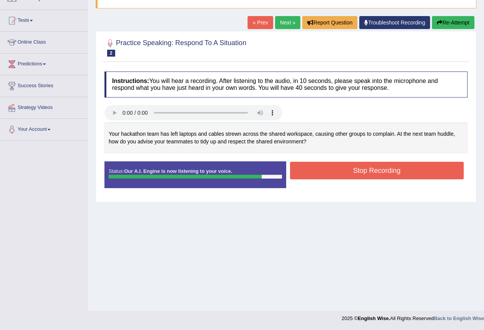
click at [309, 170] on button "Stop Recording" at bounding box center [377, 171] width 174 height 18
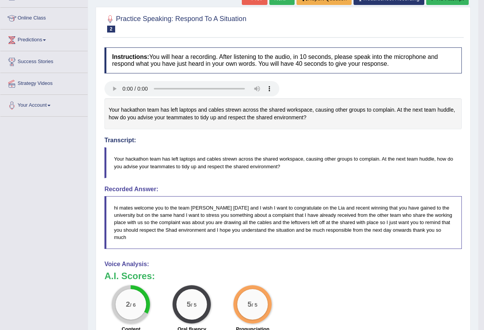
scroll to position [33, 0]
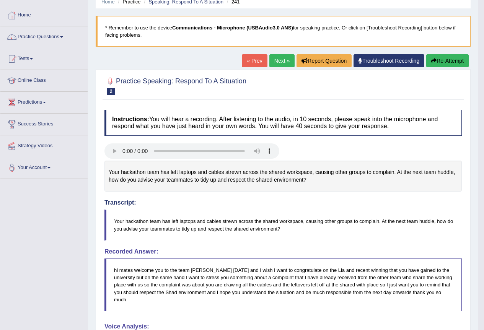
click at [276, 60] on link "Next »" at bounding box center [281, 60] width 25 height 13
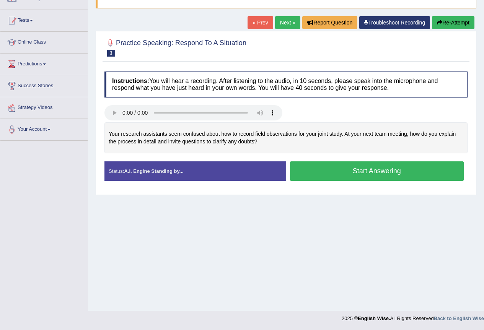
click at [339, 173] on button "Start Answering" at bounding box center [377, 172] width 174 height 20
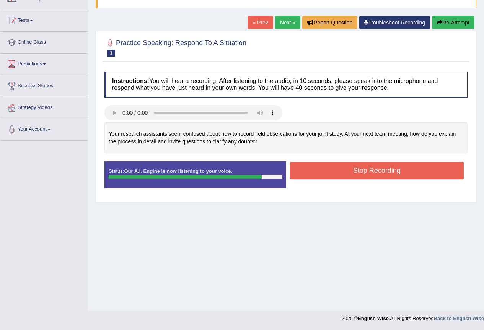
click at [323, 173] on button "Stop Recording" at bounding box center [377, 171] width 174 height 18
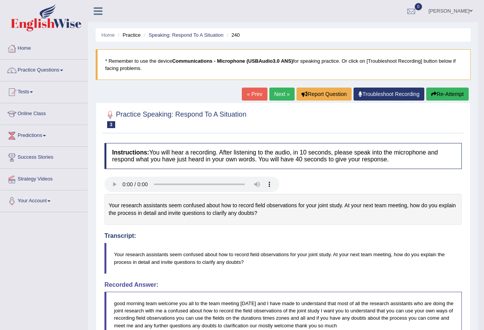
click at [281, 94] on link "Next »" at bounding box center [281, 94] width 25 height 13
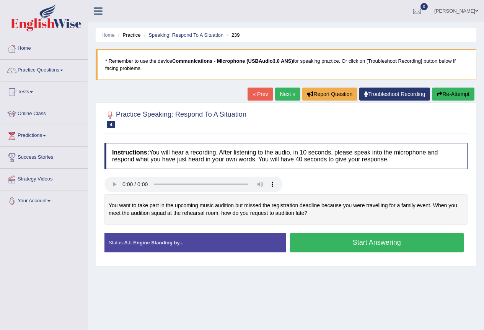
click at [312, 241] on button "Start Answering" at bounding box center [377, 243] width 174 height 20
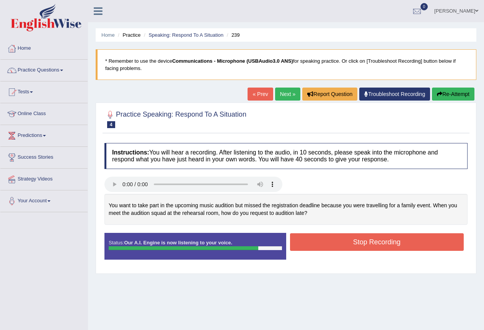
click at [312, 238] on button "Stop Recording" at bounding box center [377, 242] width 174 height 18
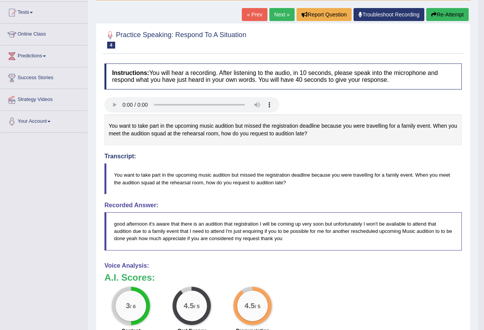
scroll to position [75, 0]
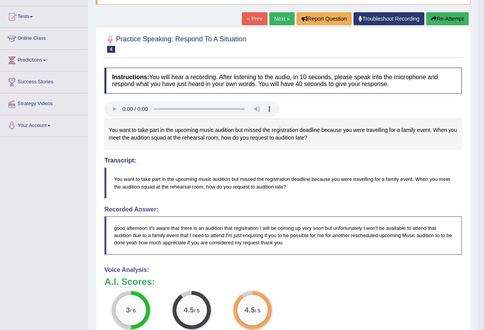
click at [276, 17] on link "Next »" at bounding box center [281, 18] width 25 height 13
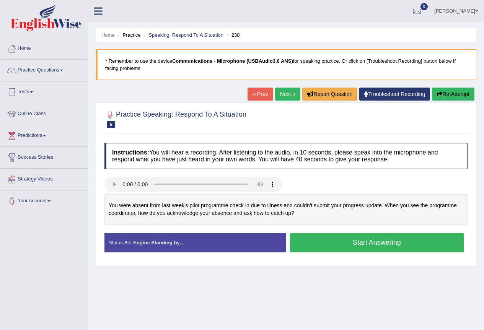
click at [334, 242] on button "Start Answering" at bounding box center [377, 243] width 174 height 20
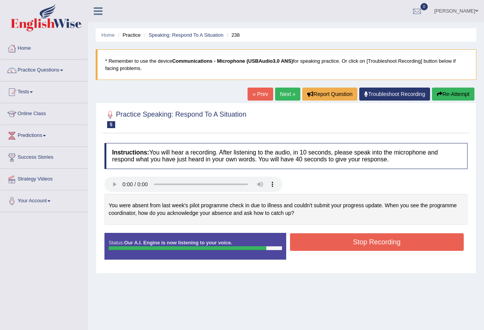
click at [333, 243] on button "Stop Recording" at bounding box center [377, 242] width 174 height 18
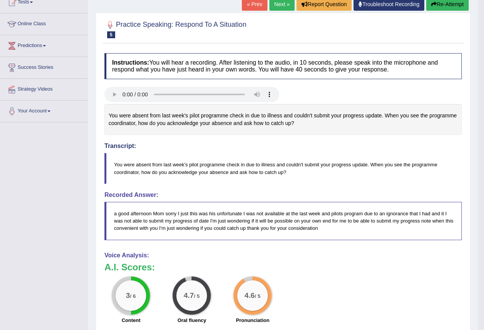
scroll to position [75, 0]
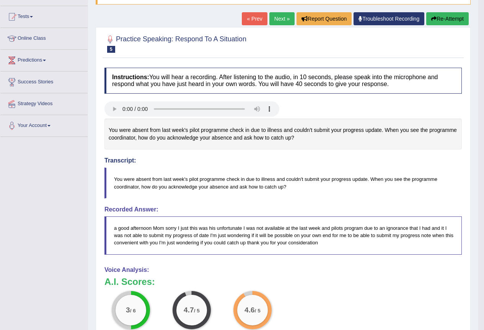
click at [279, 16] on link "Next »" at bounding box center [281, 18] width 25 height 13
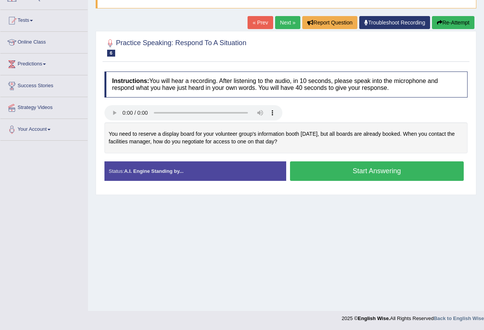
click at [331, 170] on button "Start Answering" at bounding box center [377, 172] width 174 height 20
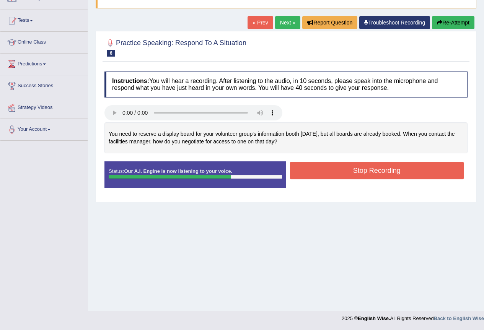
click at [305, 173] on button "Stop Recording" at bounding box center [377, 171] width 174 height 18
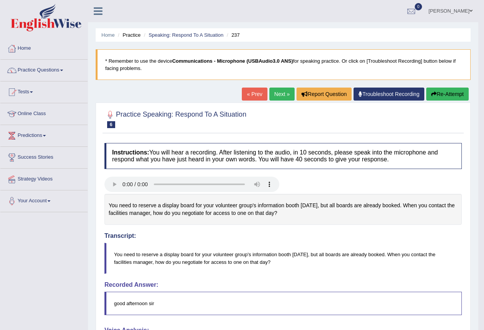
drag, startPoint x: 446, startPoint y: 95, endPoint x: 438, endPoint y: 95, distance: 7.7
click at [444, 95] on button "Re-Attempt" at bounding box center [447, 94] width 42 height 13
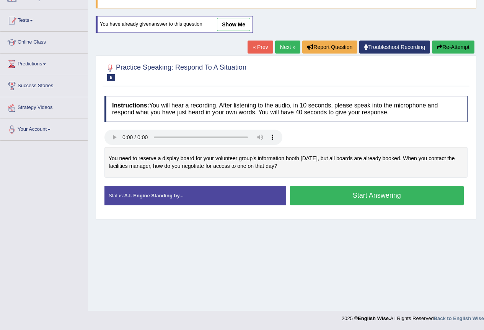
click at [333, 197] on button "Start Answering" at bounding box center [377, 196] width 174 height 20
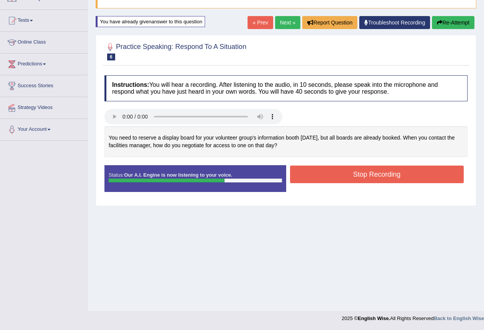
click at [325, 176] on button "Stop Recording" at bounding box center [377, 175] width 174 height 18
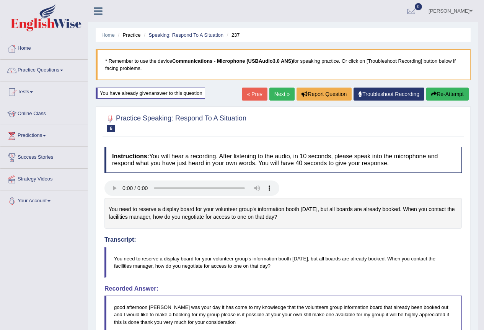
click at [276, 92] on link "Next »" at bounding box center [281, 94] width 25 height 13
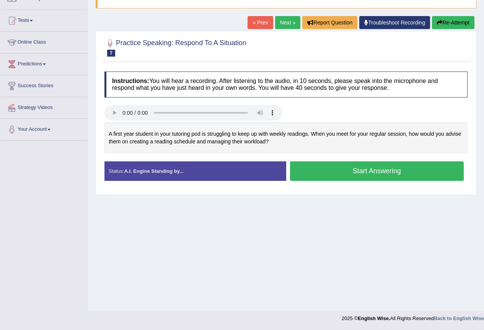
click at [321, 172] on button "Start Answering" at bounding box center [377, 172] width 174 height 20
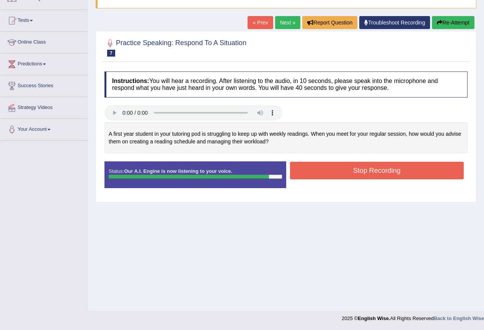
click at [314, 170] on button "Stop Recording" at bounding box center [377, 171] width 174 height 18
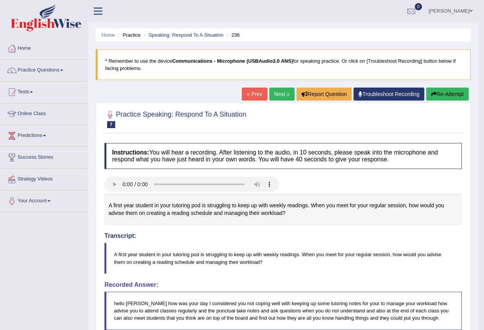
click at [271, 91] on link "Next »" at bounding box center [281, 94] width 25 height 13
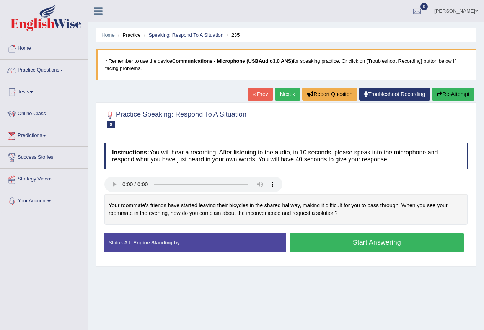
click at [326, 243] on button "Start Answering" at bounding box center [377, 243] width 174 height 20
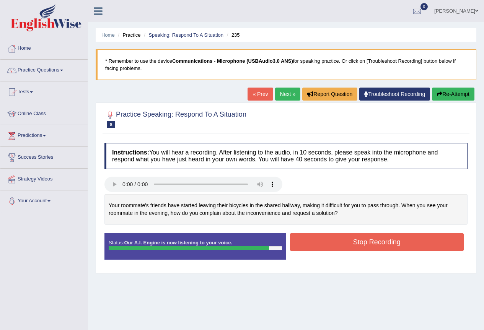
drag, startPoint x: 341, startPoint y: 242, endPoint x: 341, endPoint y: 238, distance: 4.2
click at [341, 241] on button "Stop Recording" at bounding box center [377, 242] width 174 height 18
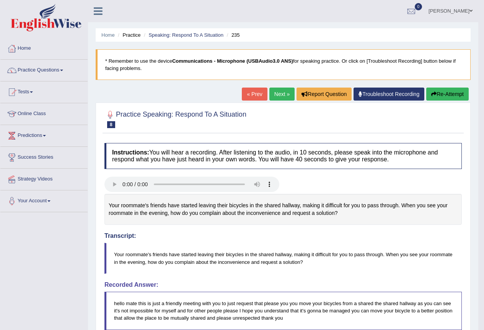
click at [448, 93] on button "Re-Attempt" at bounding box center [447, 94] width 42 height 13
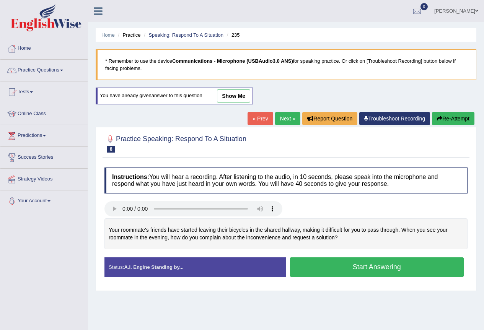
click at [334, 268] on button "Start Answering" at bounding box center [377, 268] width 174 height 20
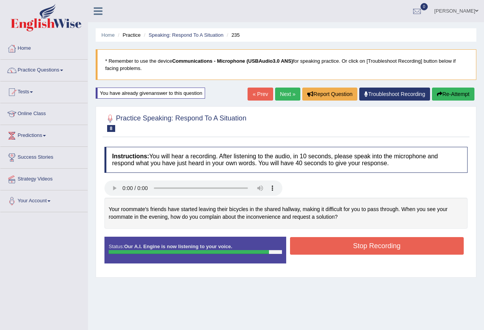
click at [364, 242] on button "Stop Recording" at bounding box center [377, 246] width 174 height 18
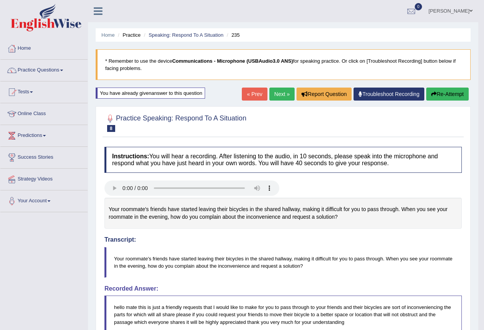
click at [281, 91] on link "Next »" at bounding box center [281, 94] width 25 height 13
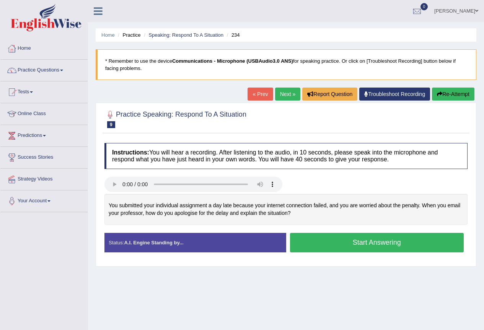
click at [327, 244] on button "Start Answering" at bounding box center [377, 243] width 174 height 20
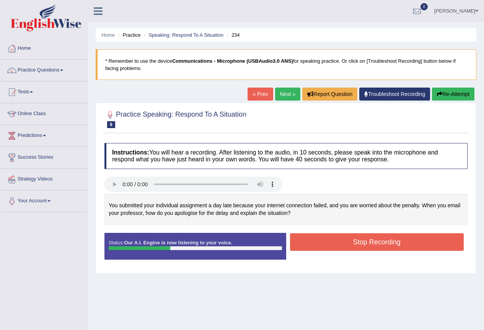
click at [257, 94] on link "« Prev" at bounding box center [260, 94] width 25 height 13
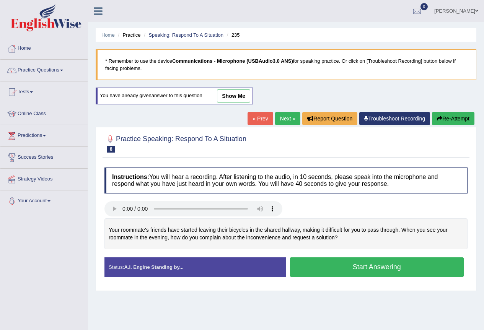
click at [288, 118] on link "Next »" at bounding box center [287, 118] width 25 height 13
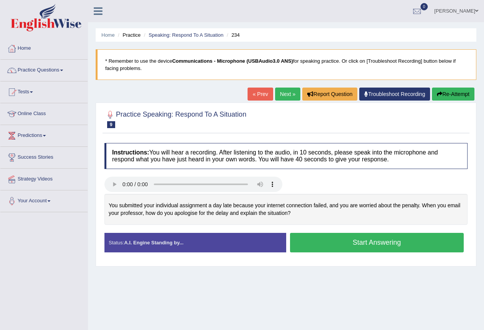
click at [333, 243] on button "Start Answering" at bounding box center [377, 243] width 174 height 20
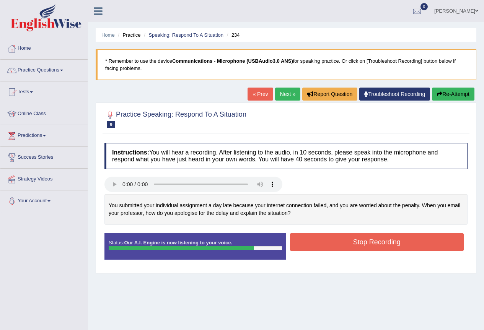
click at [344, 241] on button "Stop Recording" at bounding box center [377, 242] width 174 height 18
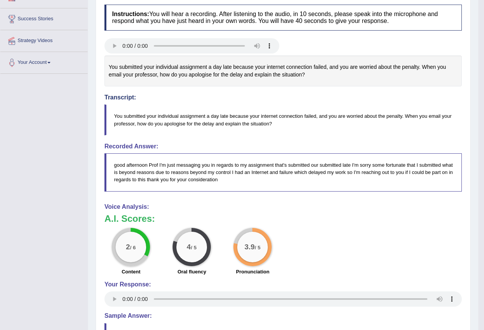
scroll to position [229, 0]
